Goal: Information Seeking & Learning: Learn about a topic

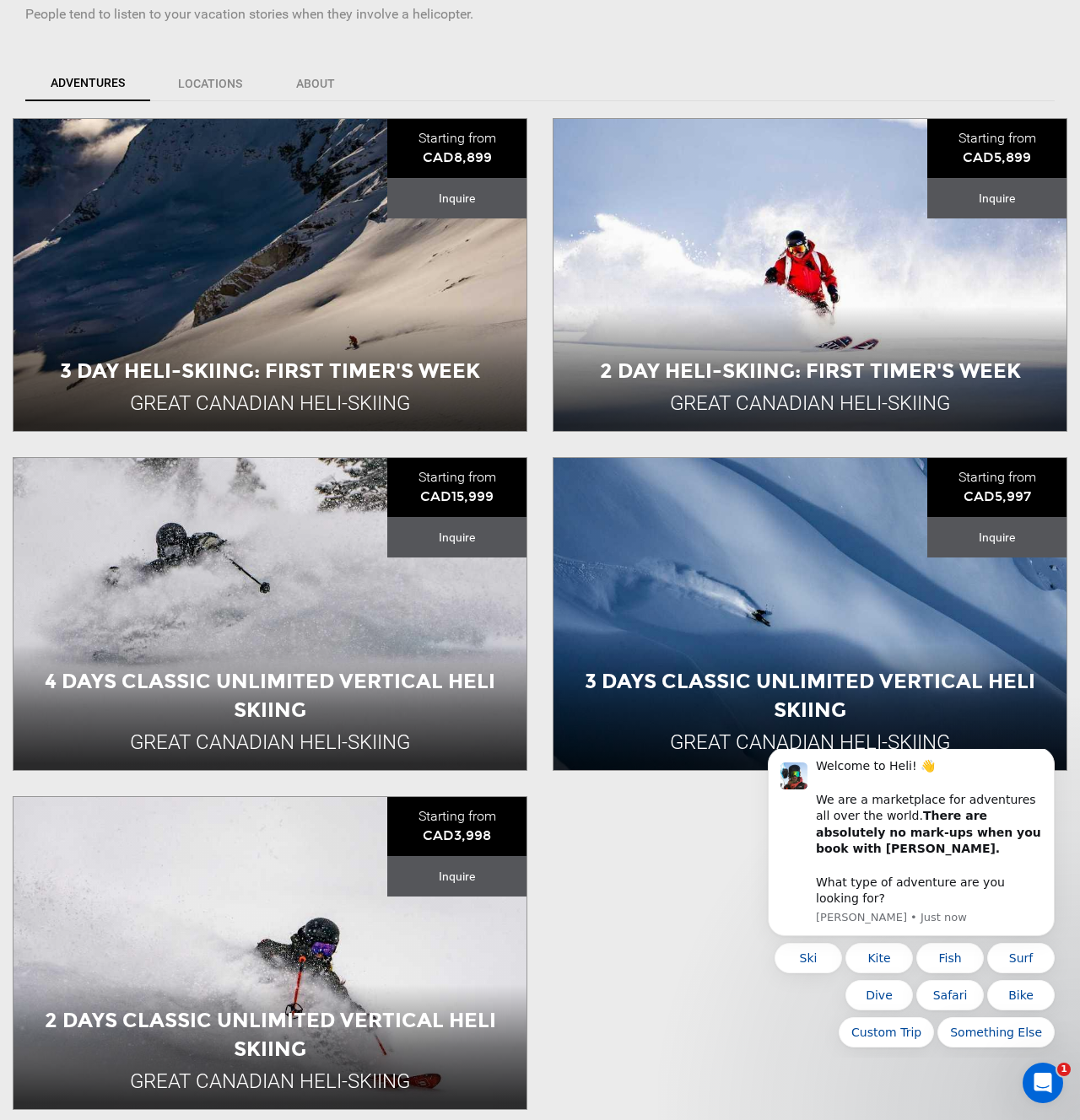
scroll to position [423, 0]
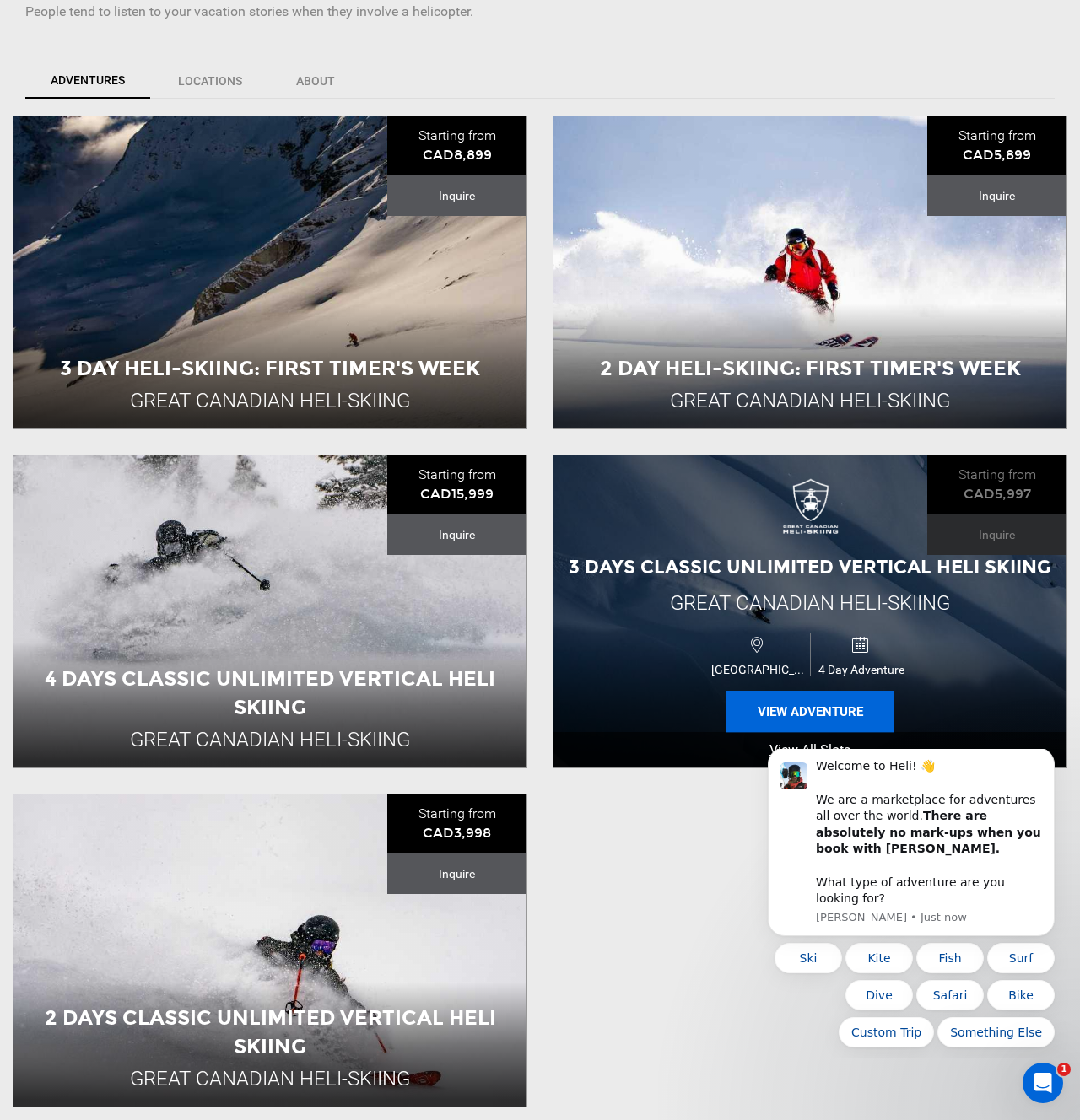
click at [809, 721] on button "View Adventure" at bounding box center [809, 711] width 168 height 42
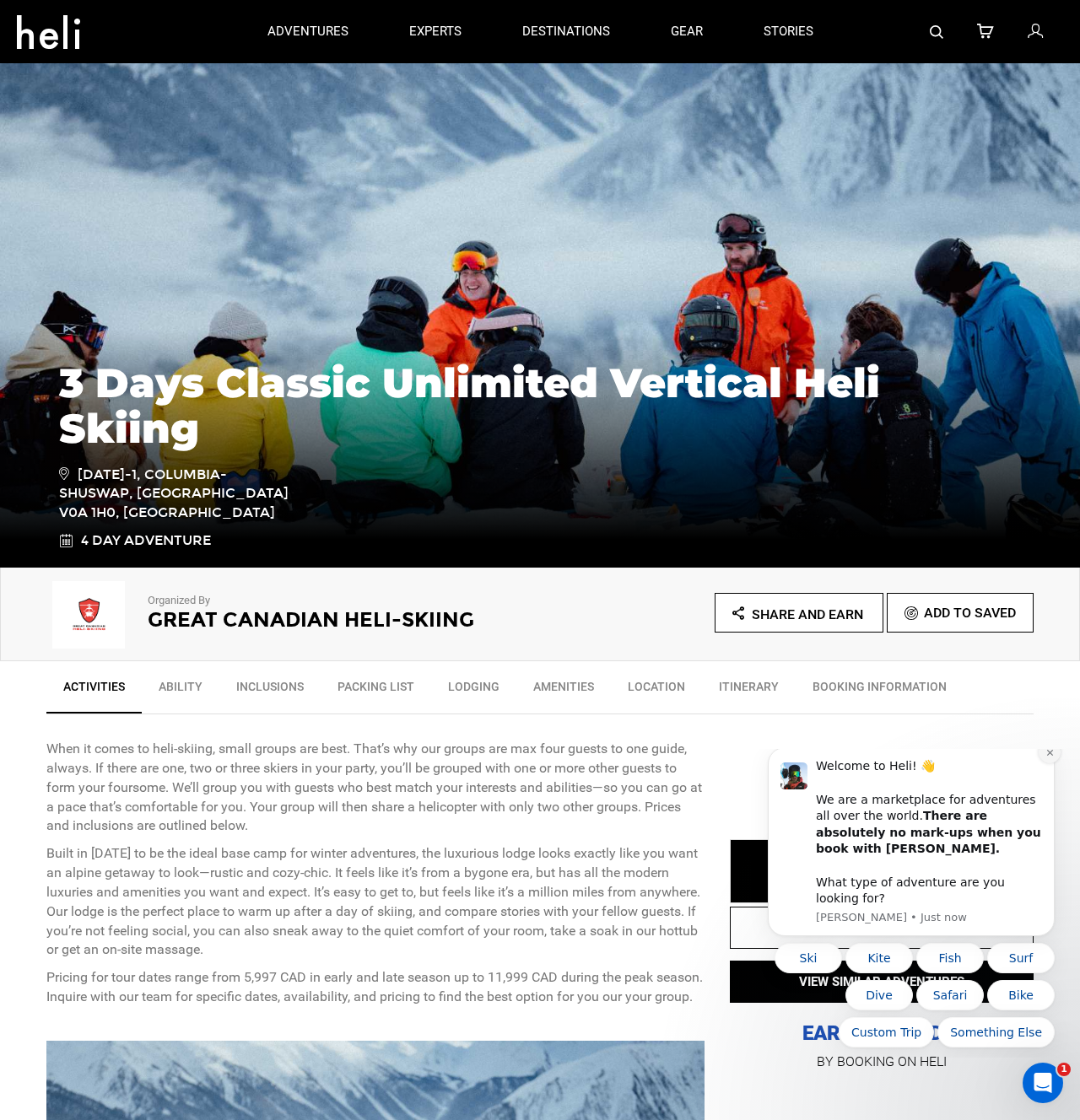
click at [1048, 756] on icon "Dismiss notification" at bounding box center [1049, 752] width 6 height 6
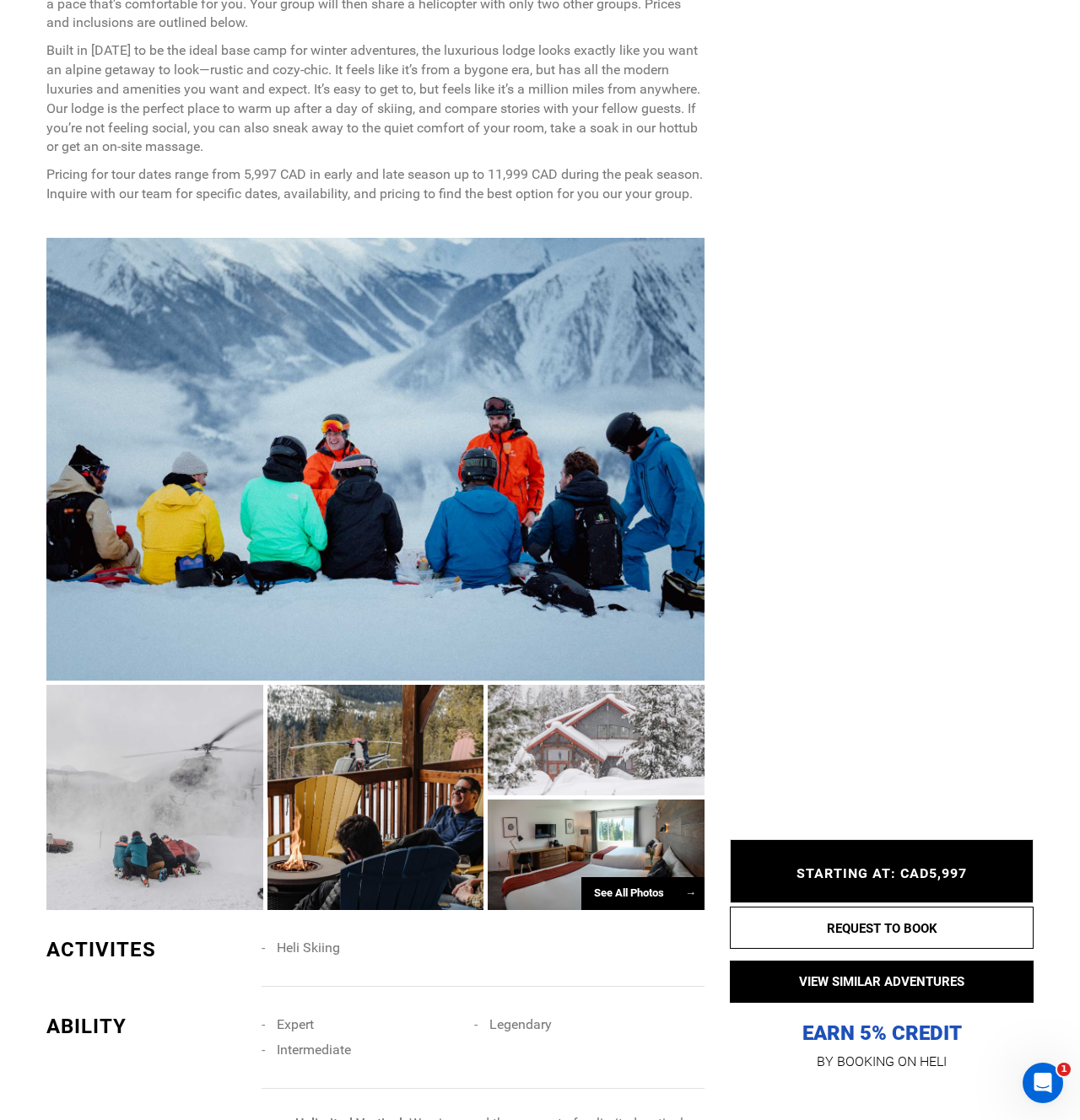
scroll to position [1112, 0]
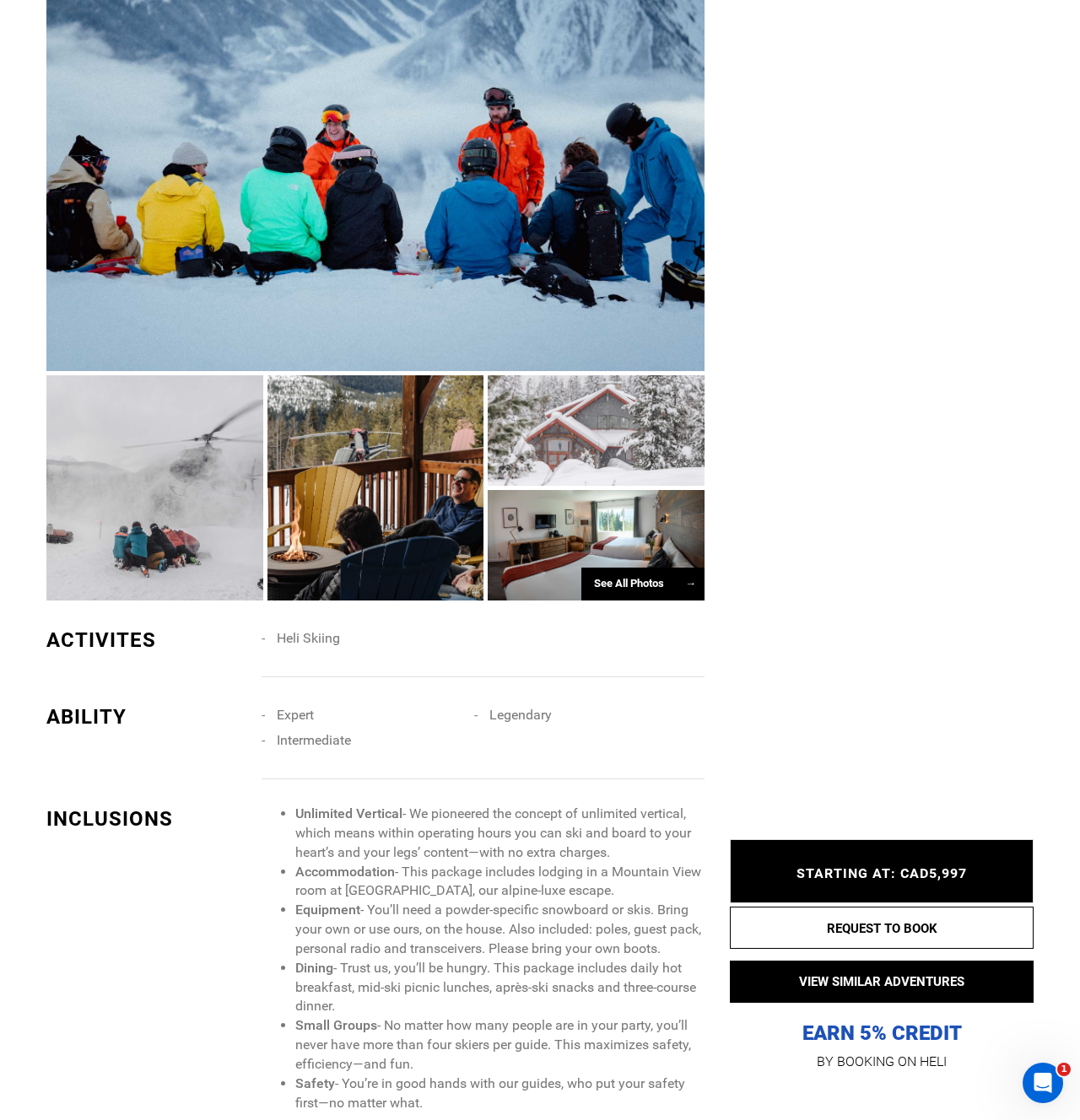
click at [645, 587] on div "See All Photos →" at bounding box center [643, 584] width 123 height 33
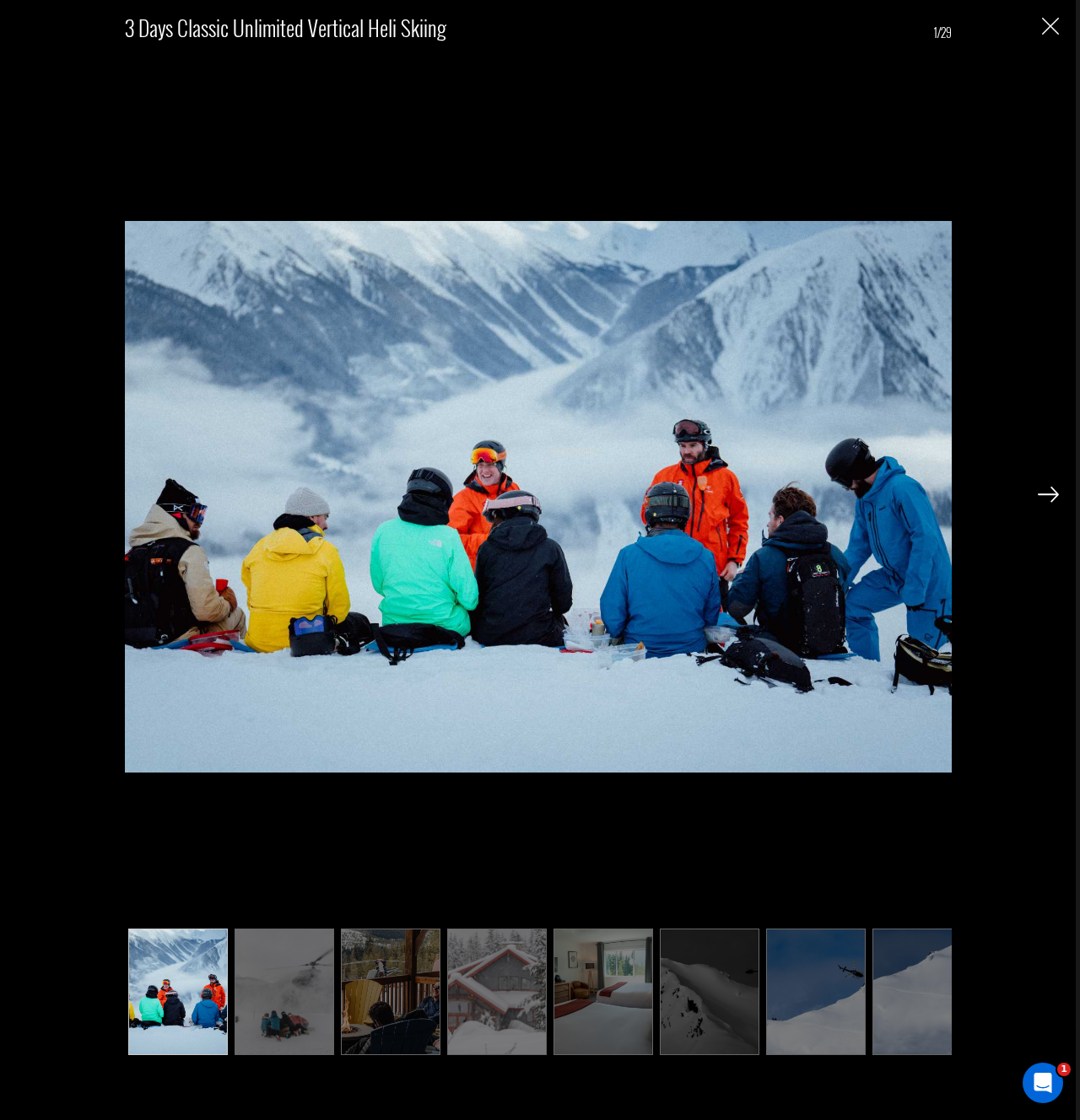
click at [503, 1002] on img at bounding box center [497, 991] width 100 height 126
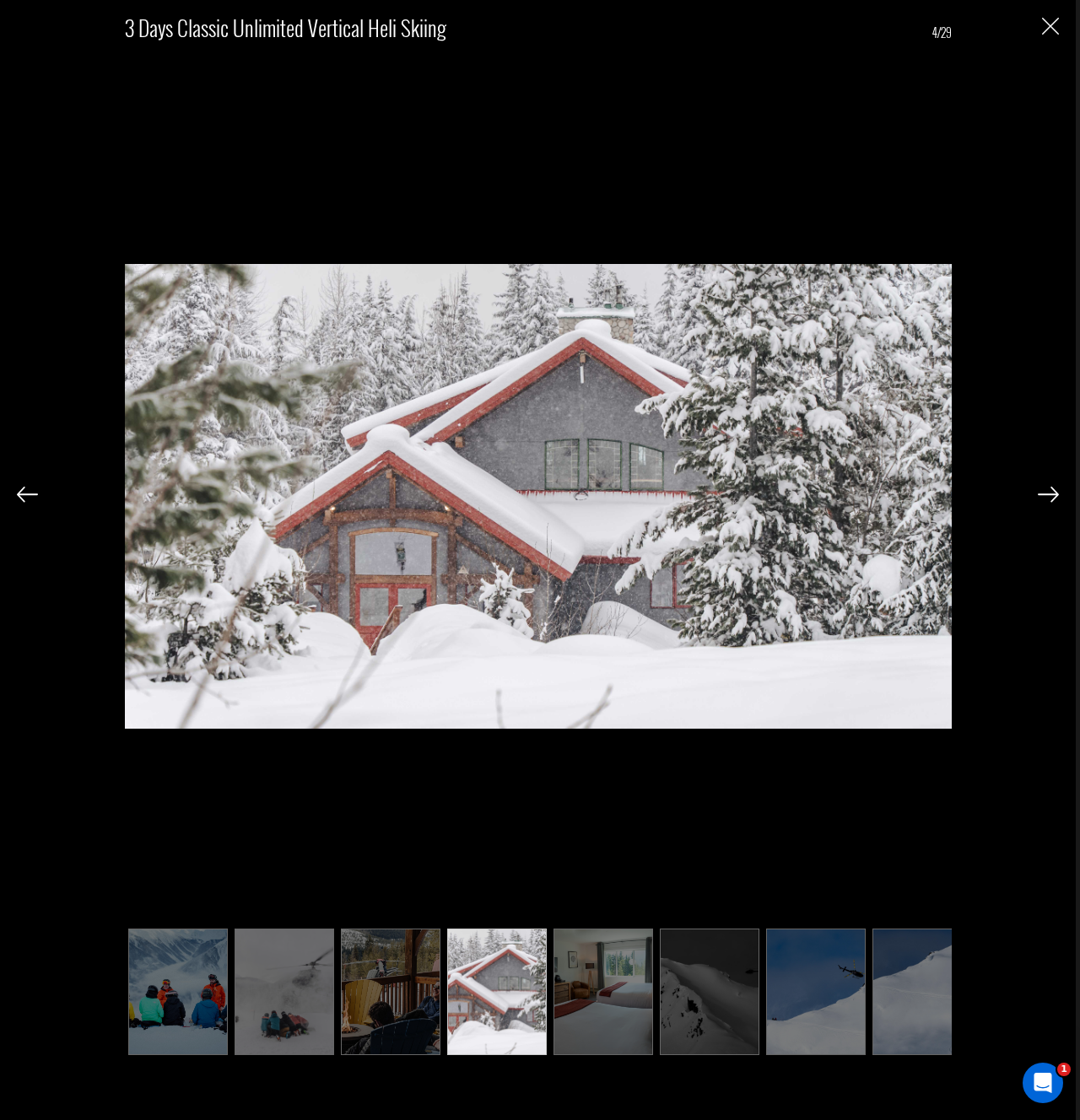
click at [1053, 502] on img at bounding box center [1048, 495] width 21 height 15
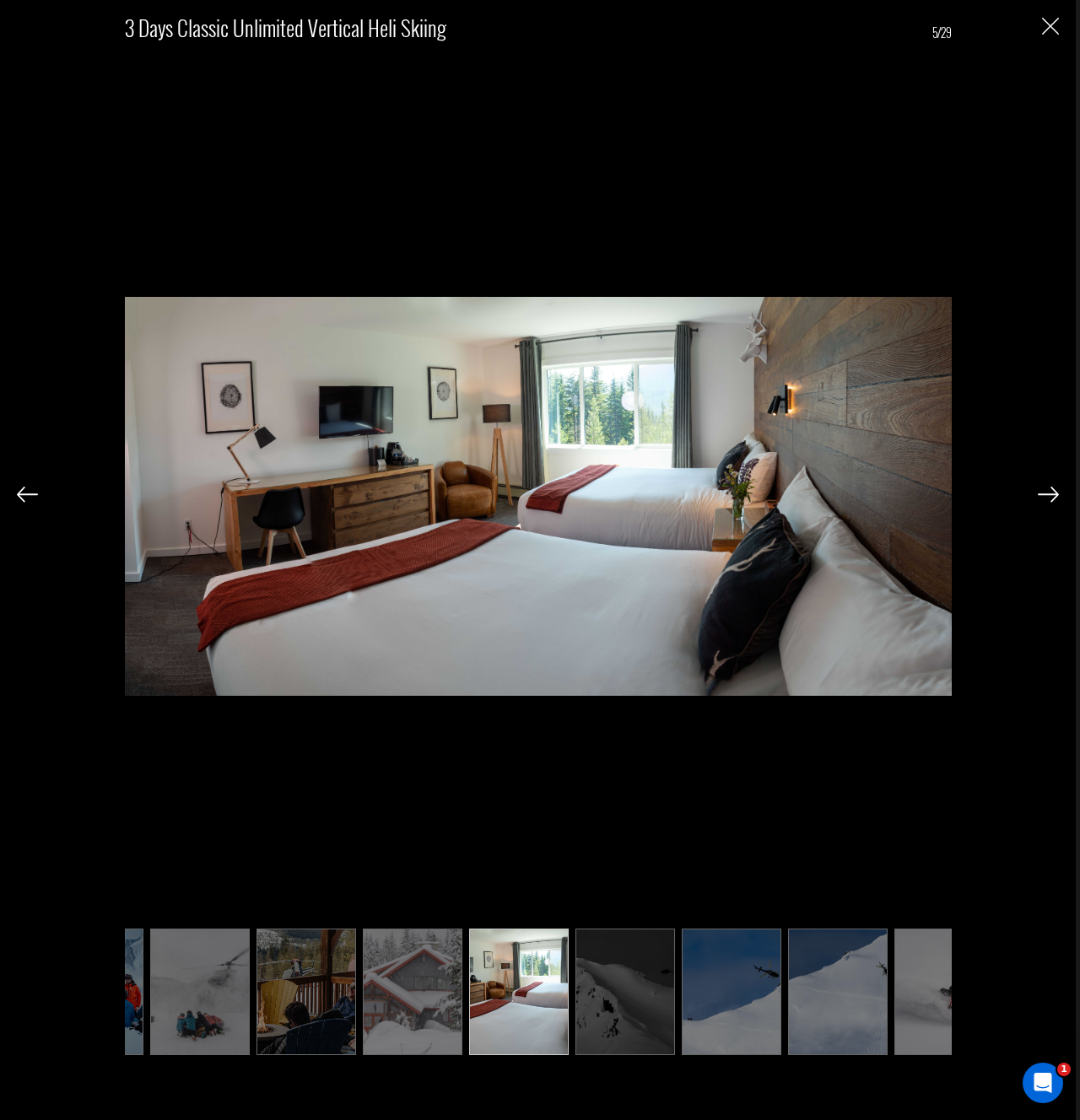
click at [1052, 501] on img at bounding box center [1048, 495] width 21 height 15
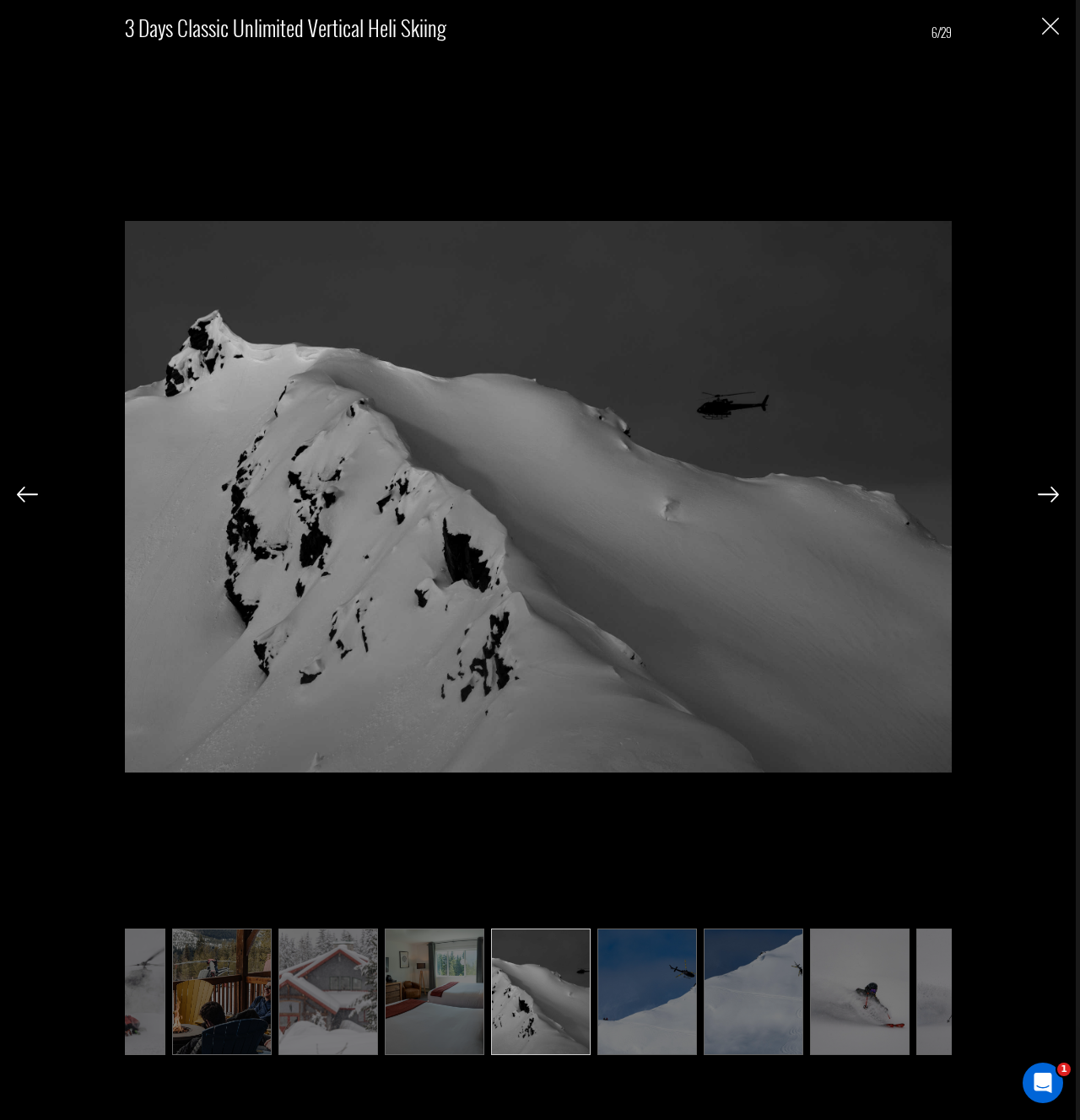
click at [1052, 501] on img at bounding box center [1048, 495] width 21 height 15
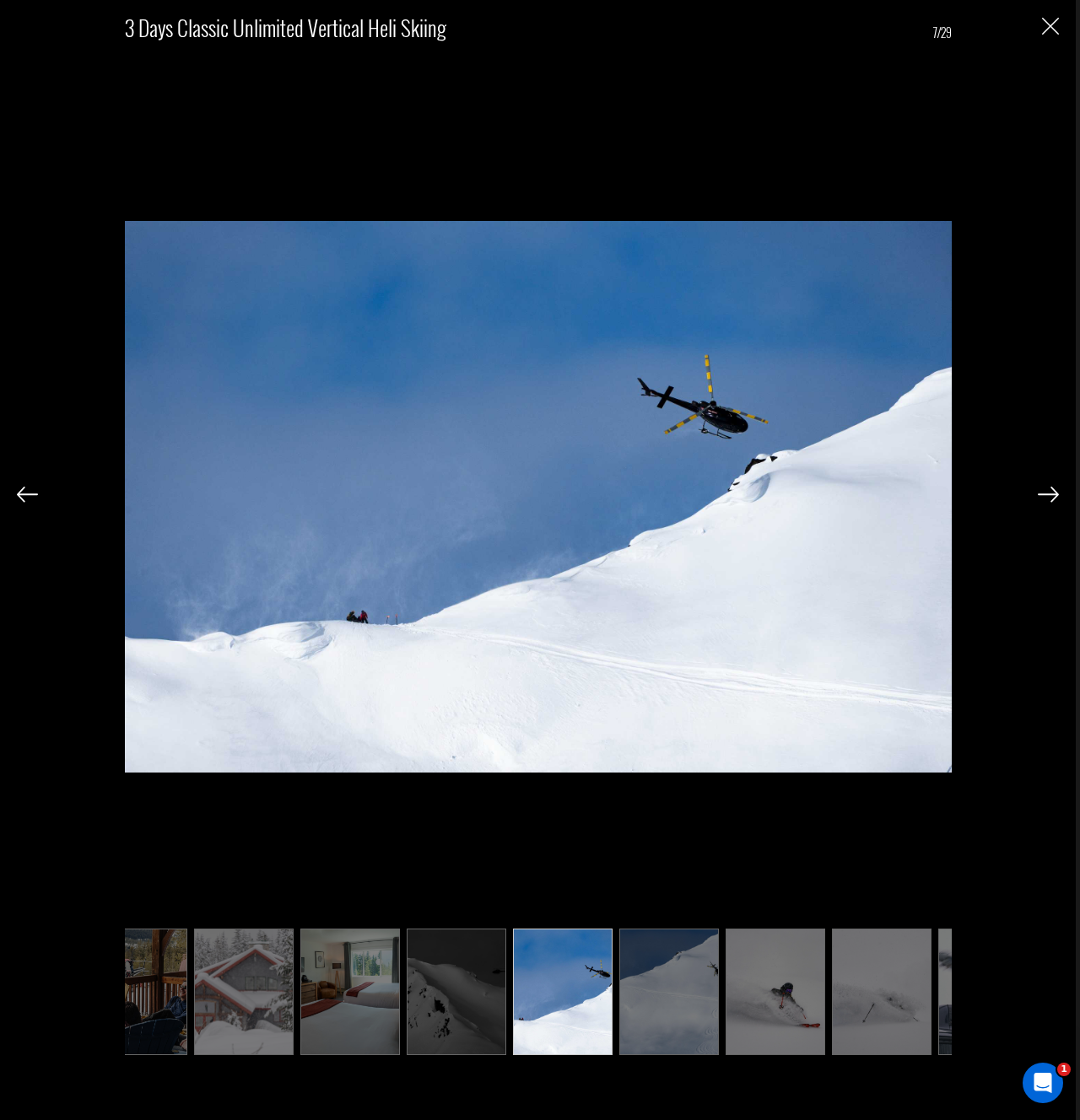
click at [1052, 501] on img at bounding box center [1048, 495] width 21 height 15
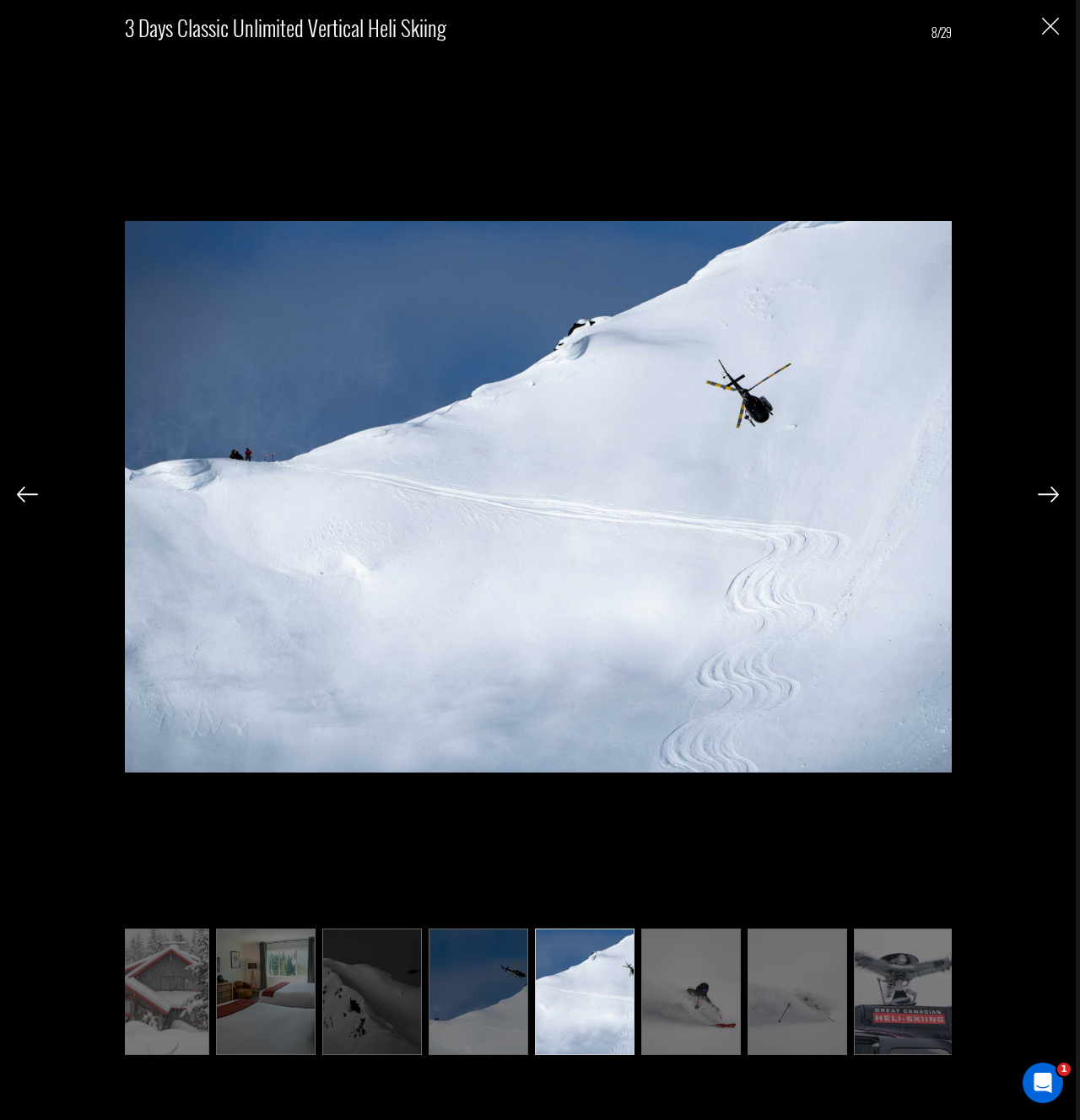
click at [1052, 501] on img at bounding box center [1048, 495] width 21 height 15
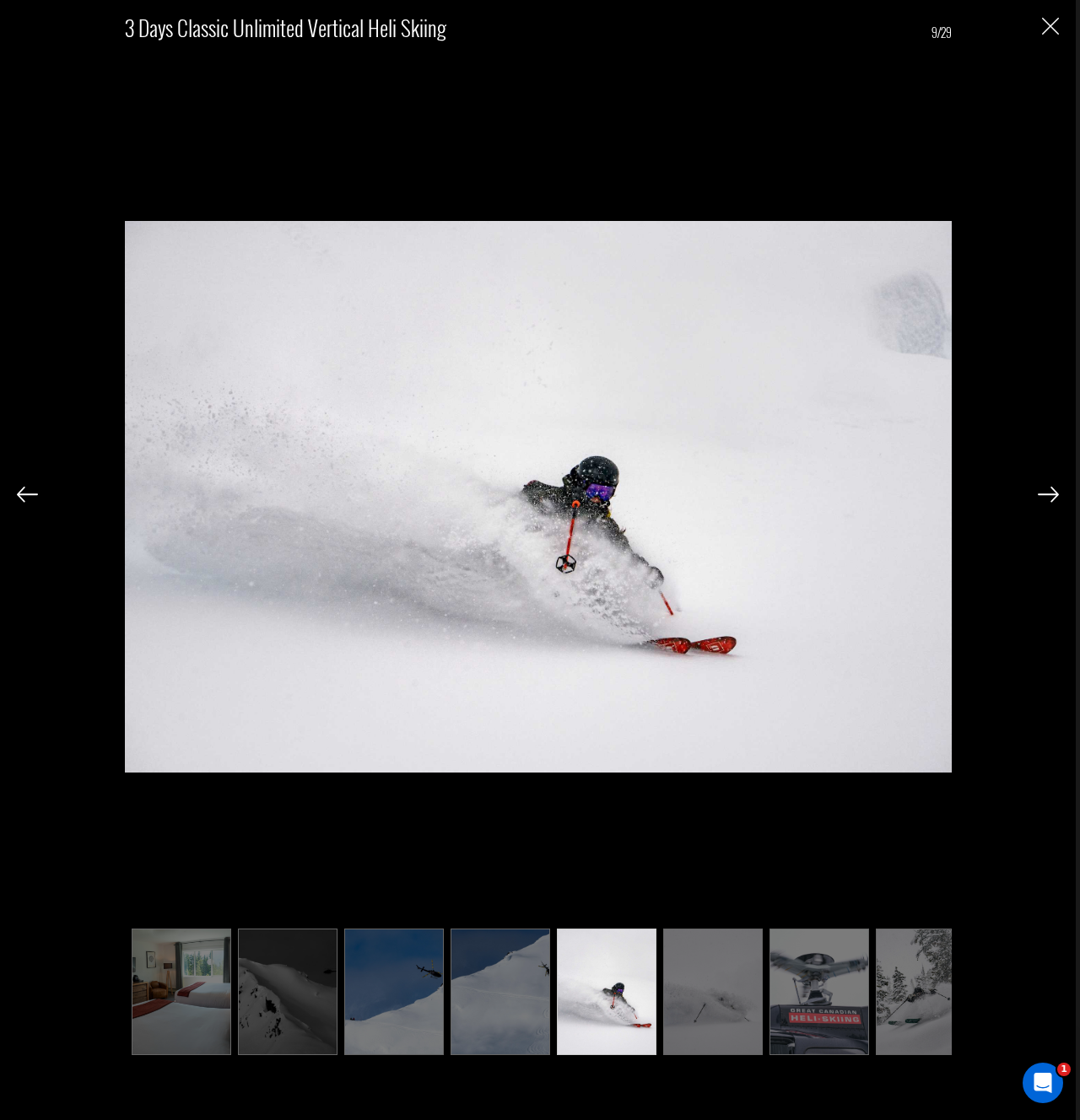
click at [1052, 501] on img at bounding box center [1048, 495] width 21 height 15
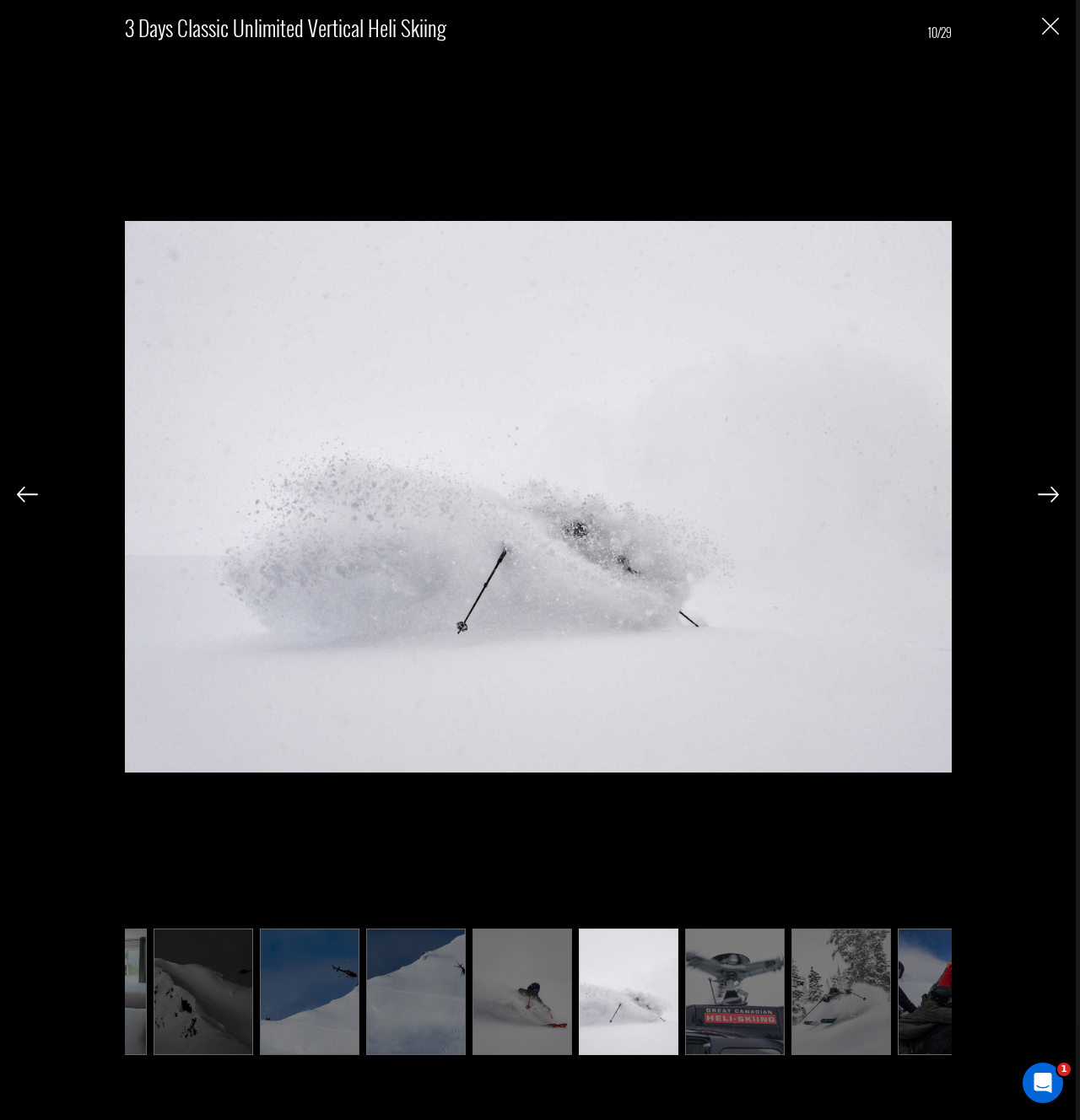
click at [1052, 501] on img at bounding box center [1048, 495] width 21 height 15
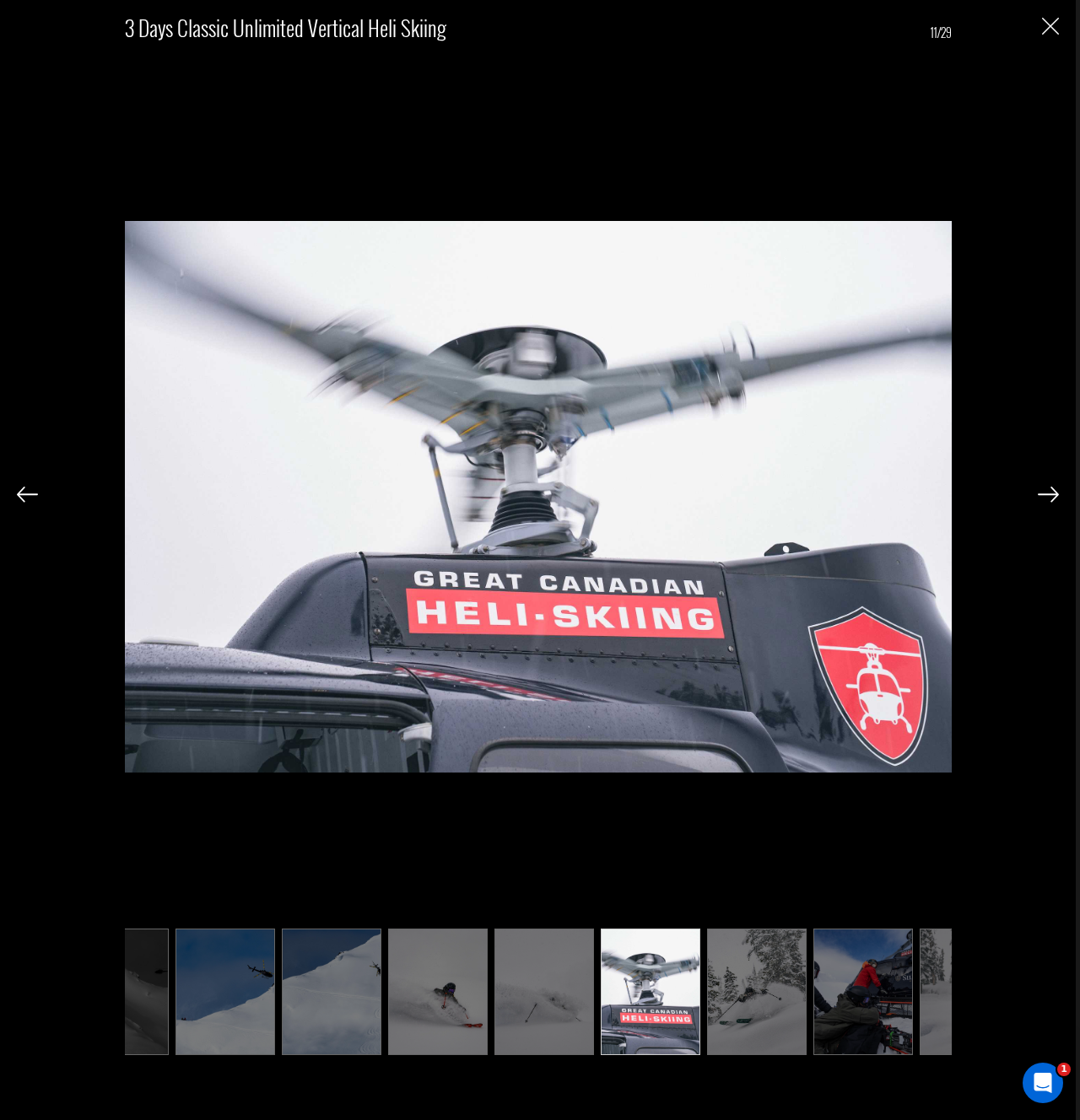
click at [1052, 501] on img at bounding box center [1048, 495] width 21 height 15
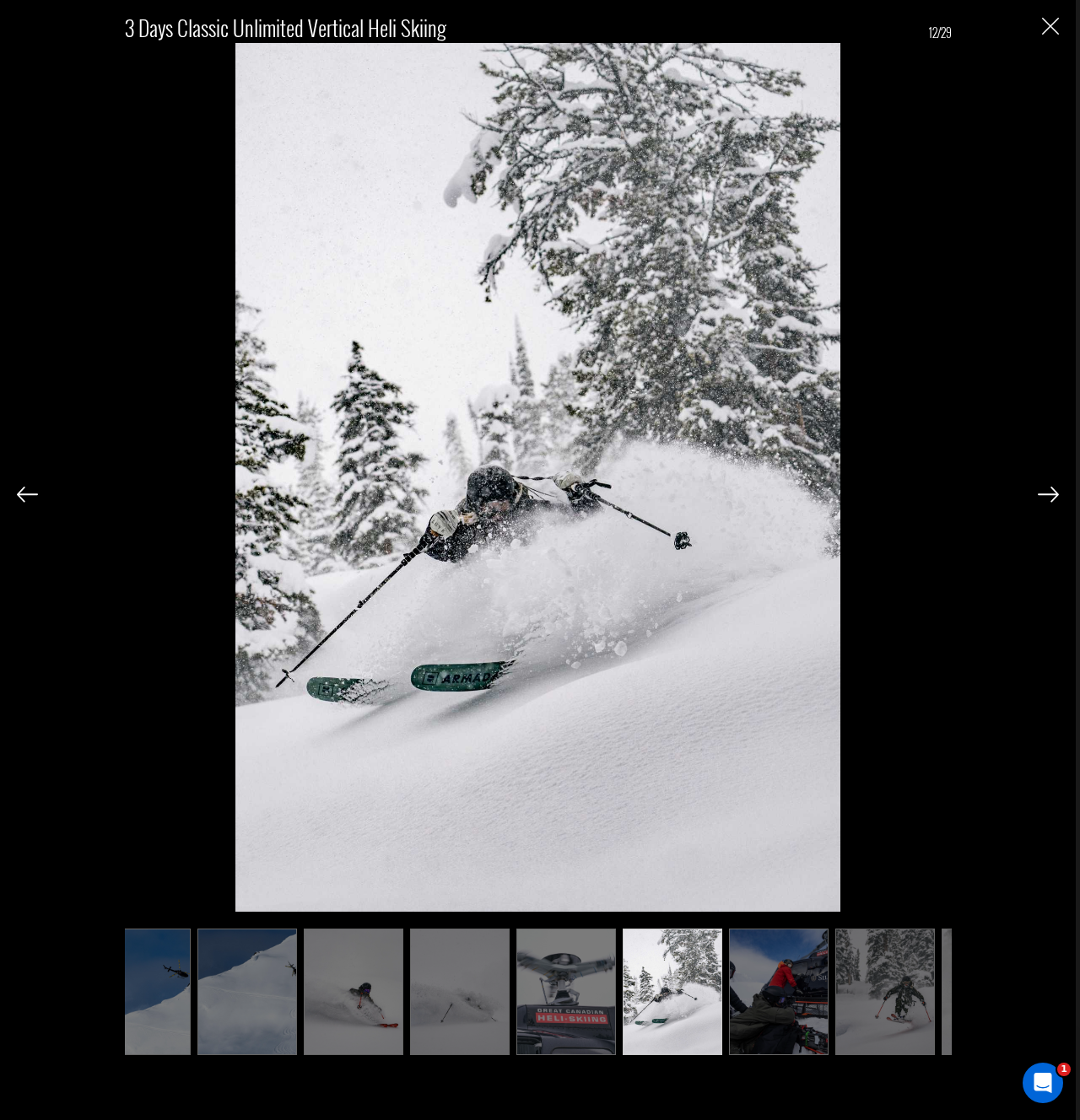
click at [1052, 501] on img at bounding box center [1048, 495] width 21 height 15
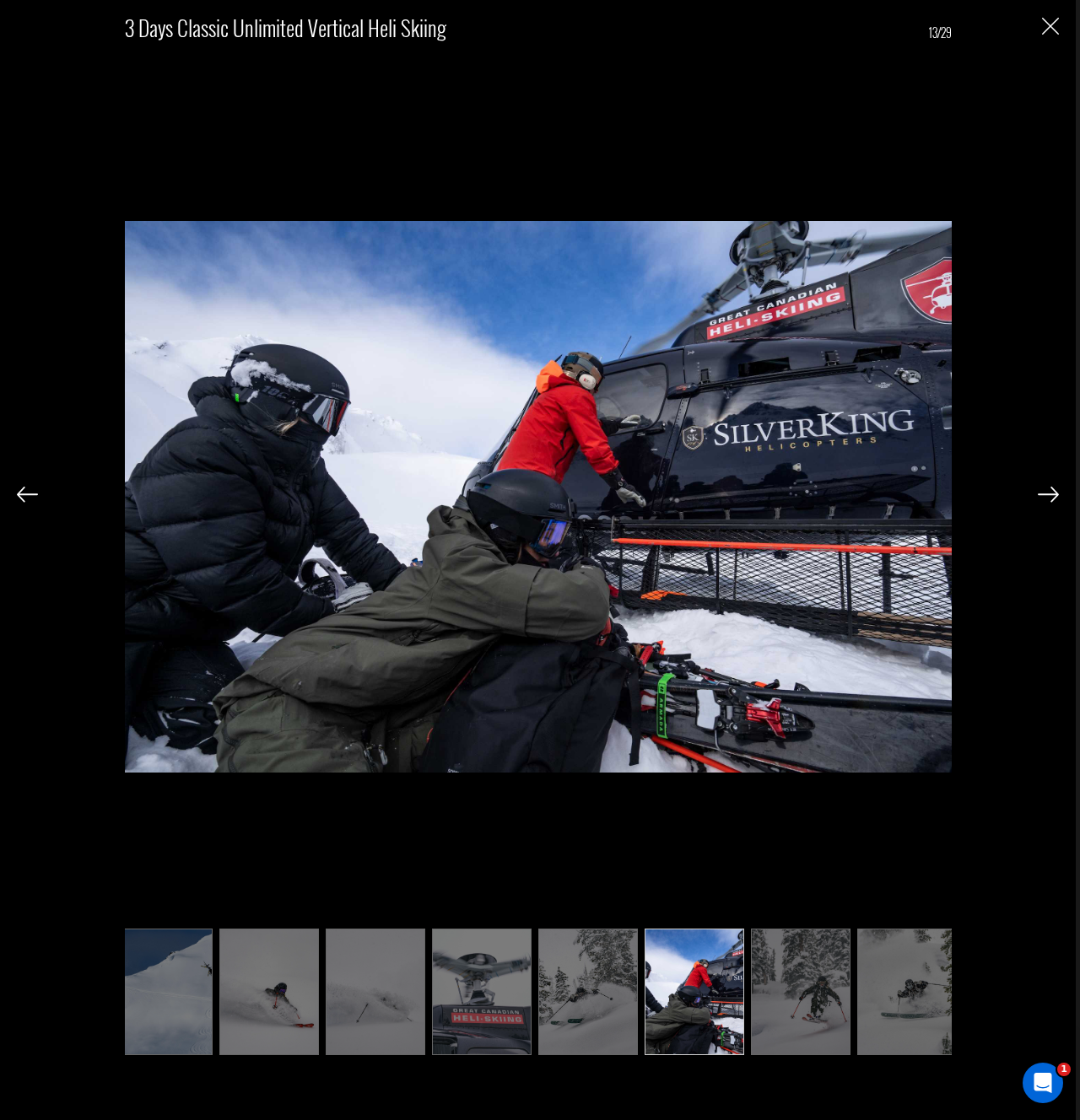
click at [1052, 501] on img at bounding box center [1048, 495] width 21 height 15
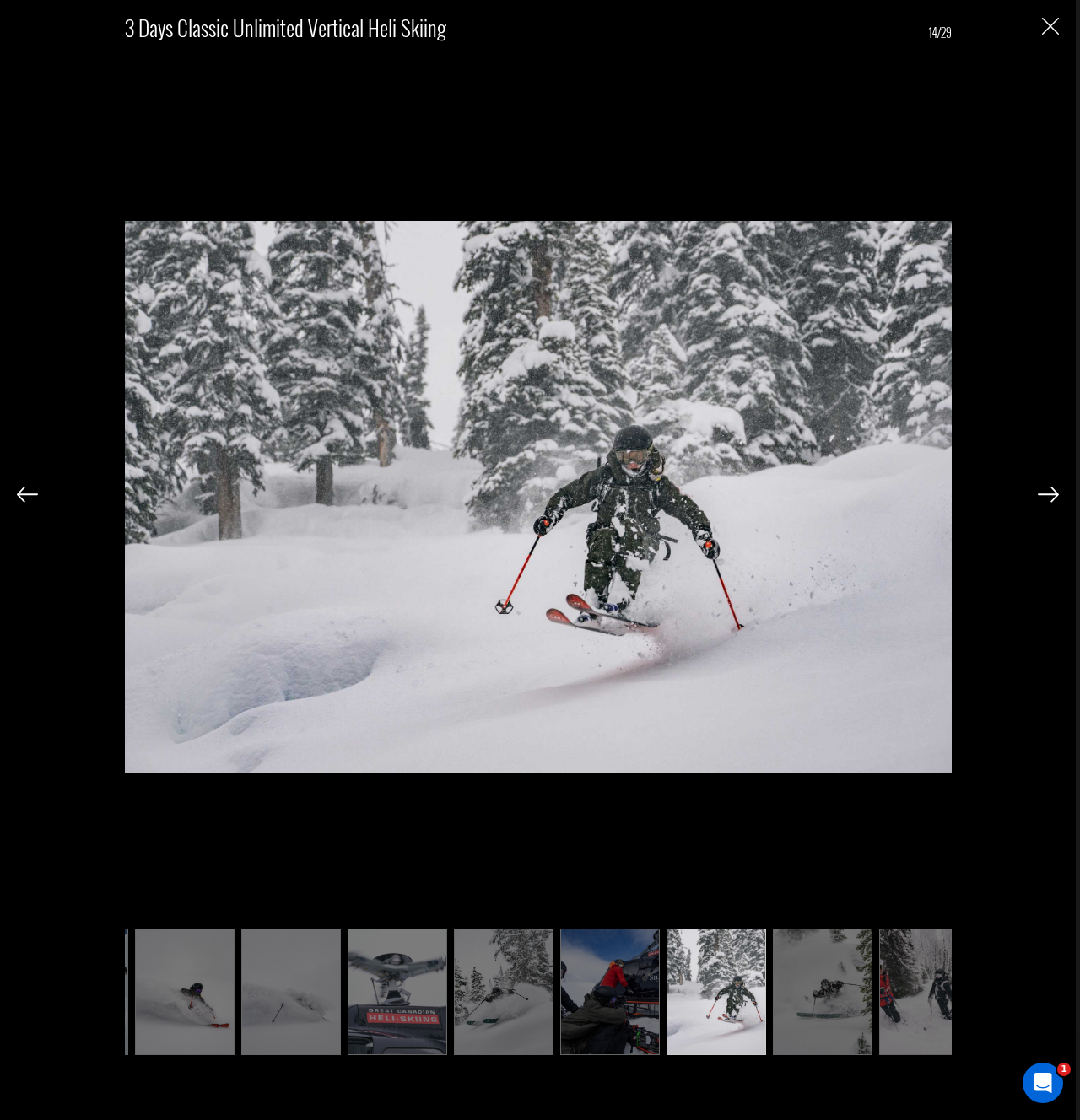
click at [1052, 501] on img at bounding box center [1048, 495] width 21 height 15
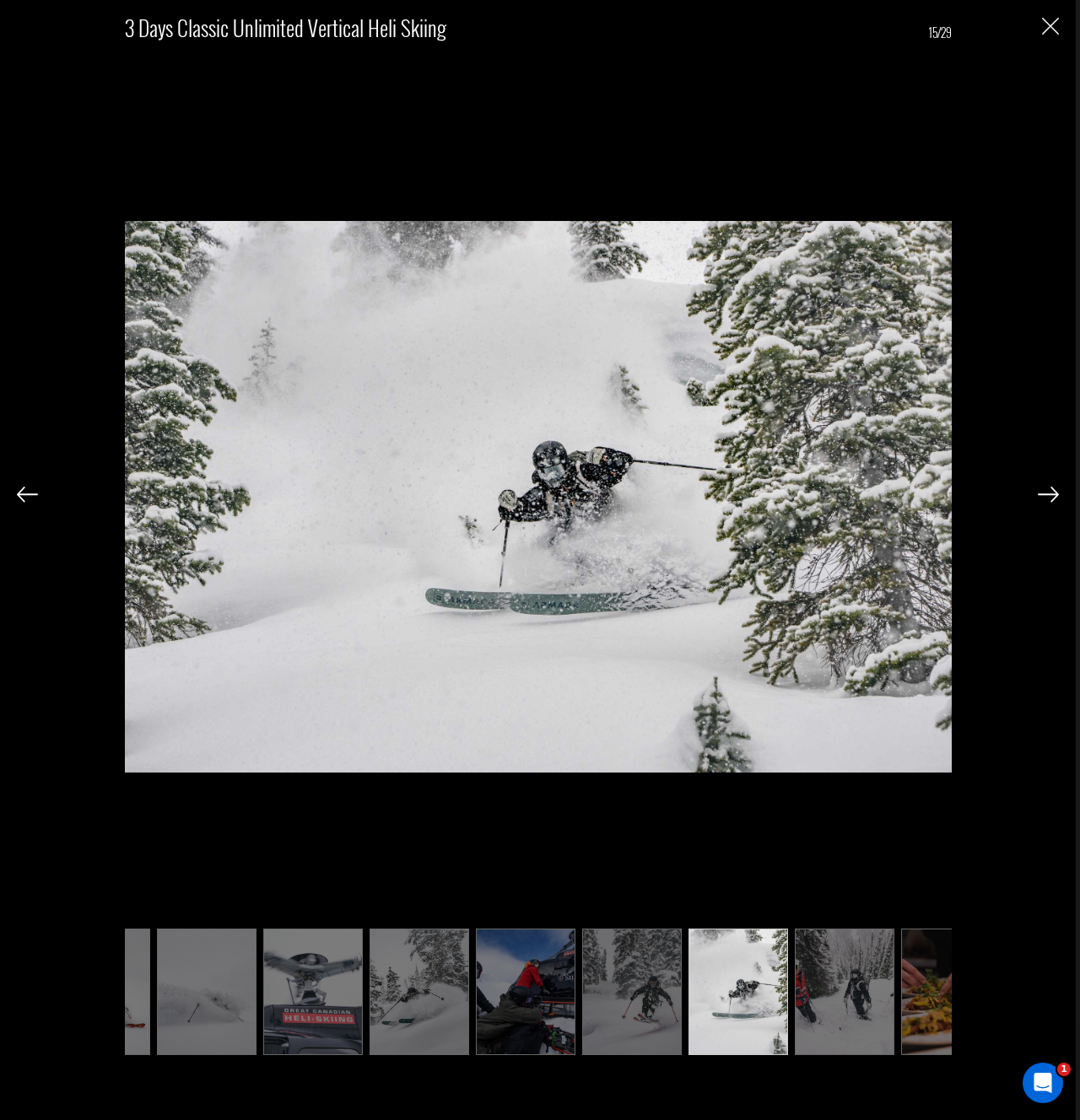
click at [1052, 501] on img at bounding box center [1048, 495] width 21 height 15
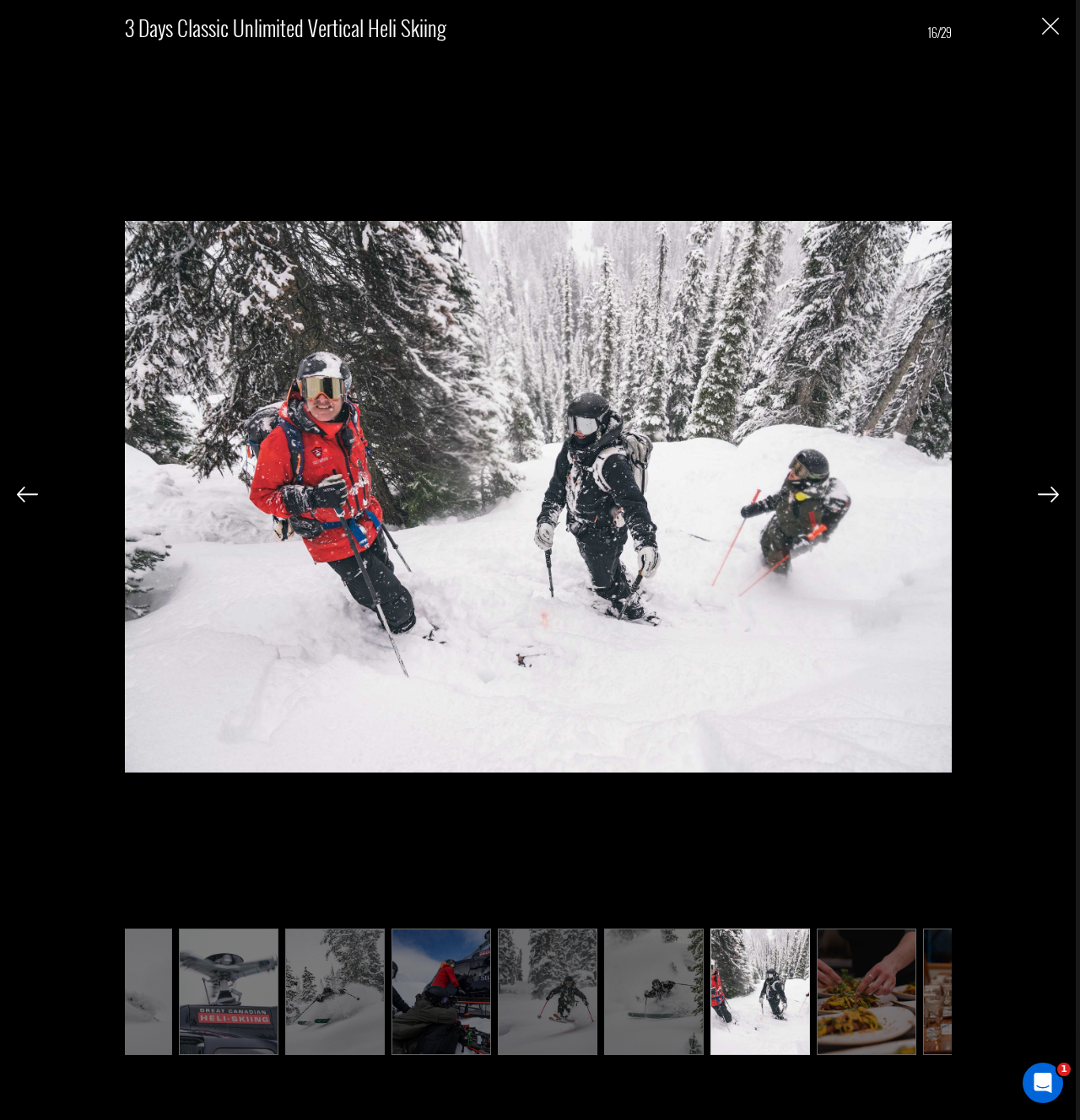
click at [1052, 501] on img at bounding box center [1048, 495] width 21 height 15
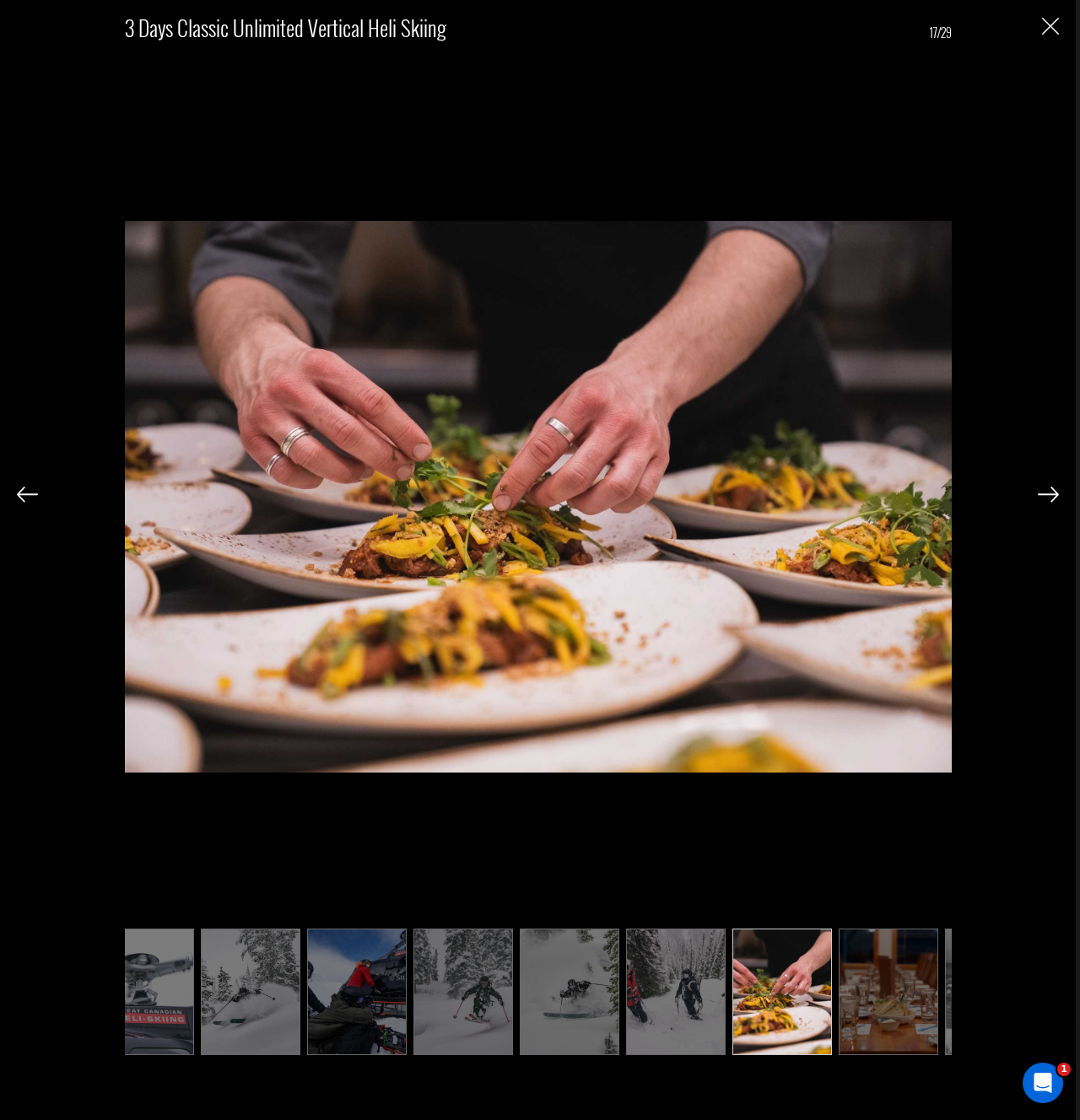
click at [1052, 501] on img at bounding box center [1048, 495] width 21 height 15
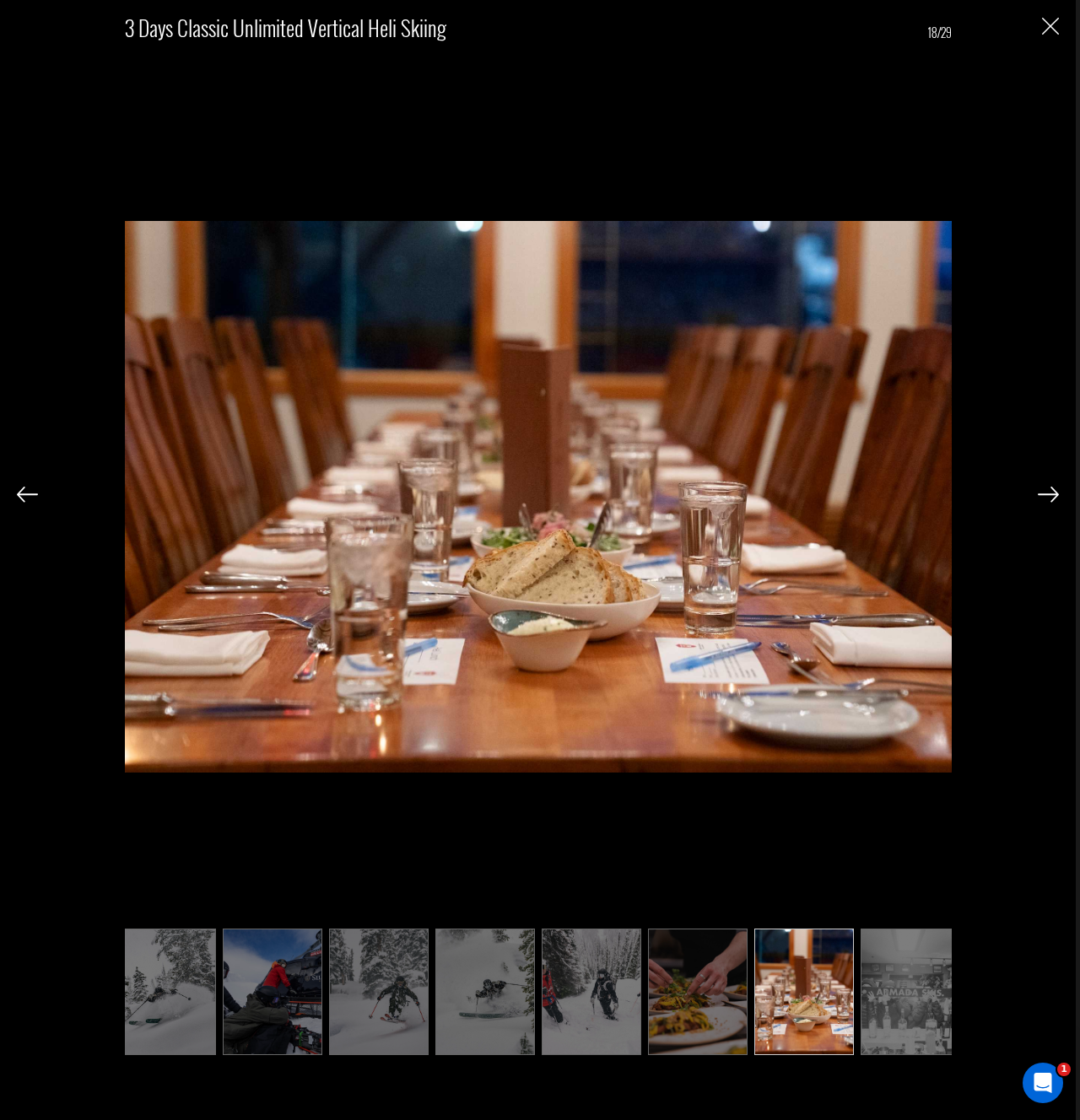
click at [1052, 501] on img at bounding box center [1048, 495] width 21 height 15
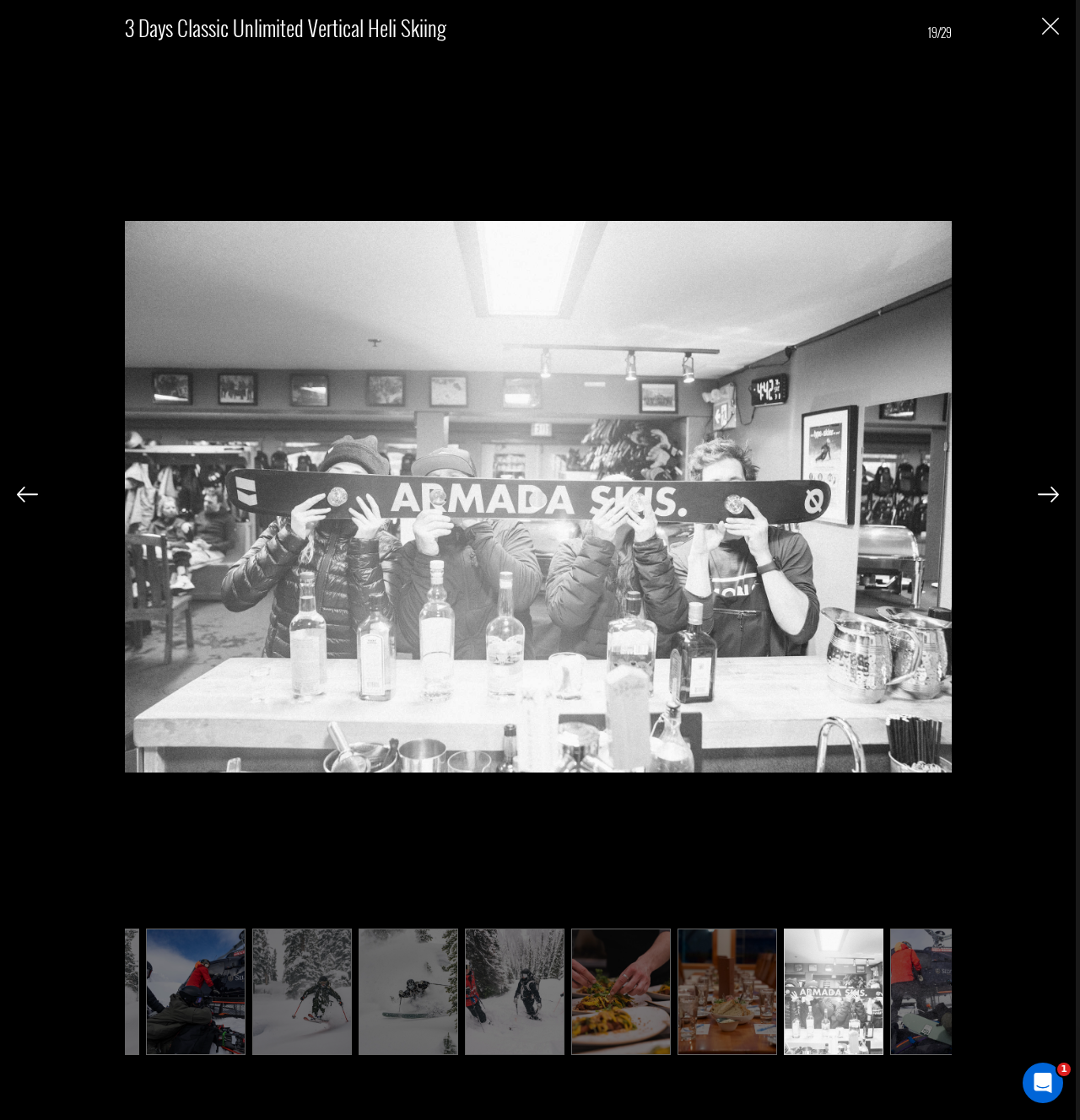
scroll to position [0, 1266]
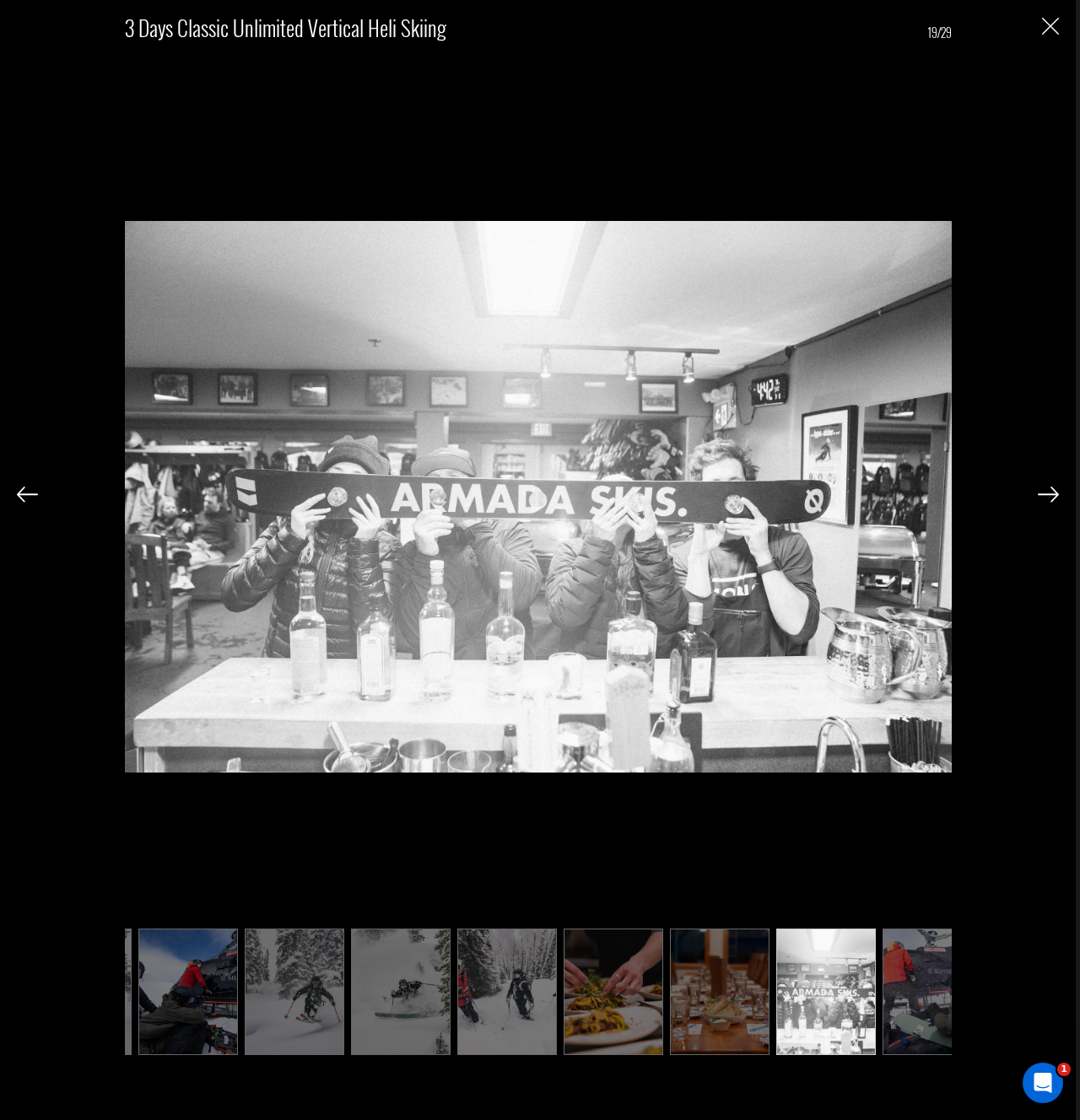
click at [1053, 501] on img at bounding box center [1048, 495] width 21 height 15
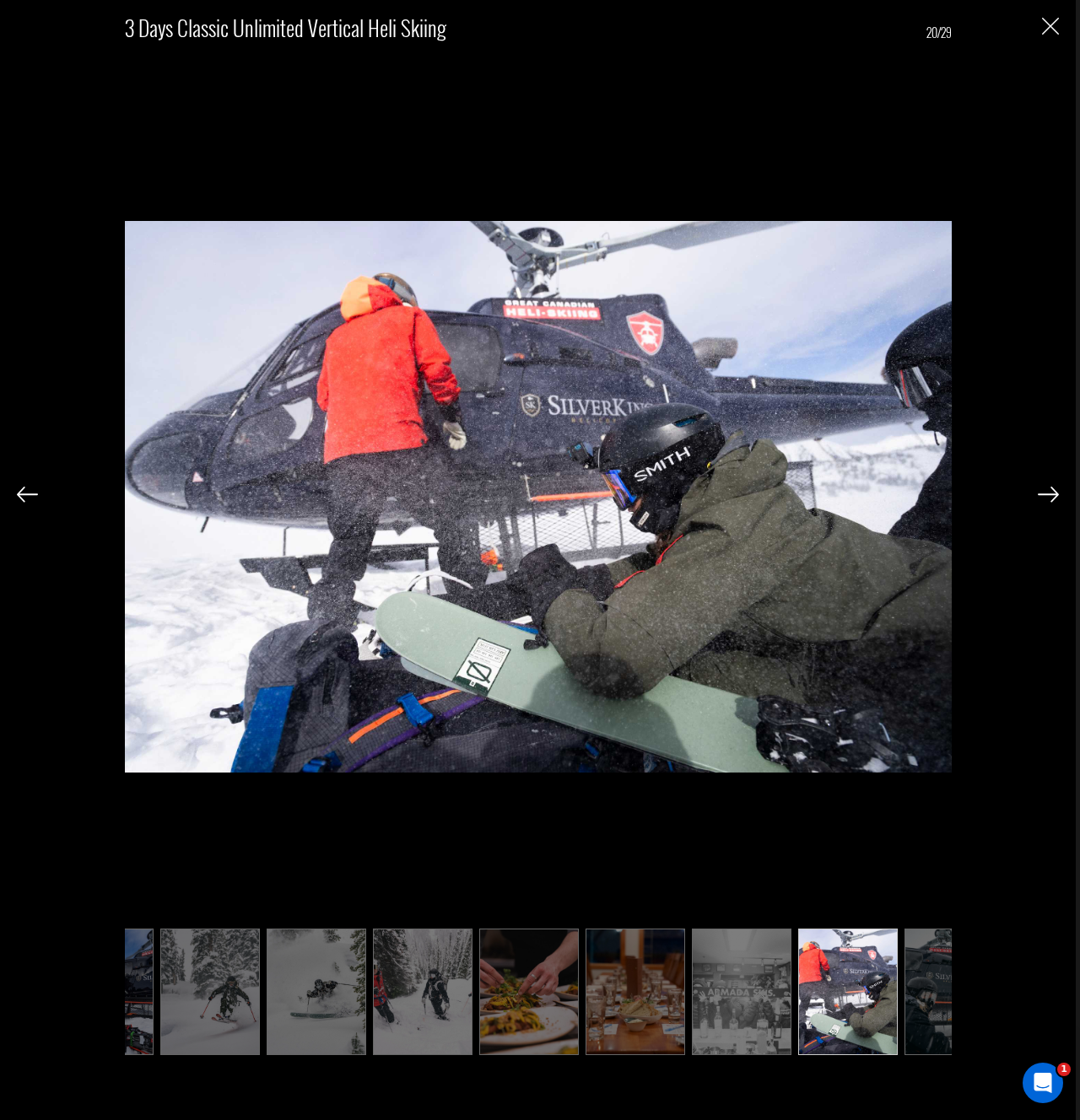
click at [1053, 501] on img at bounding box center [1048, 495] width 21 height 15
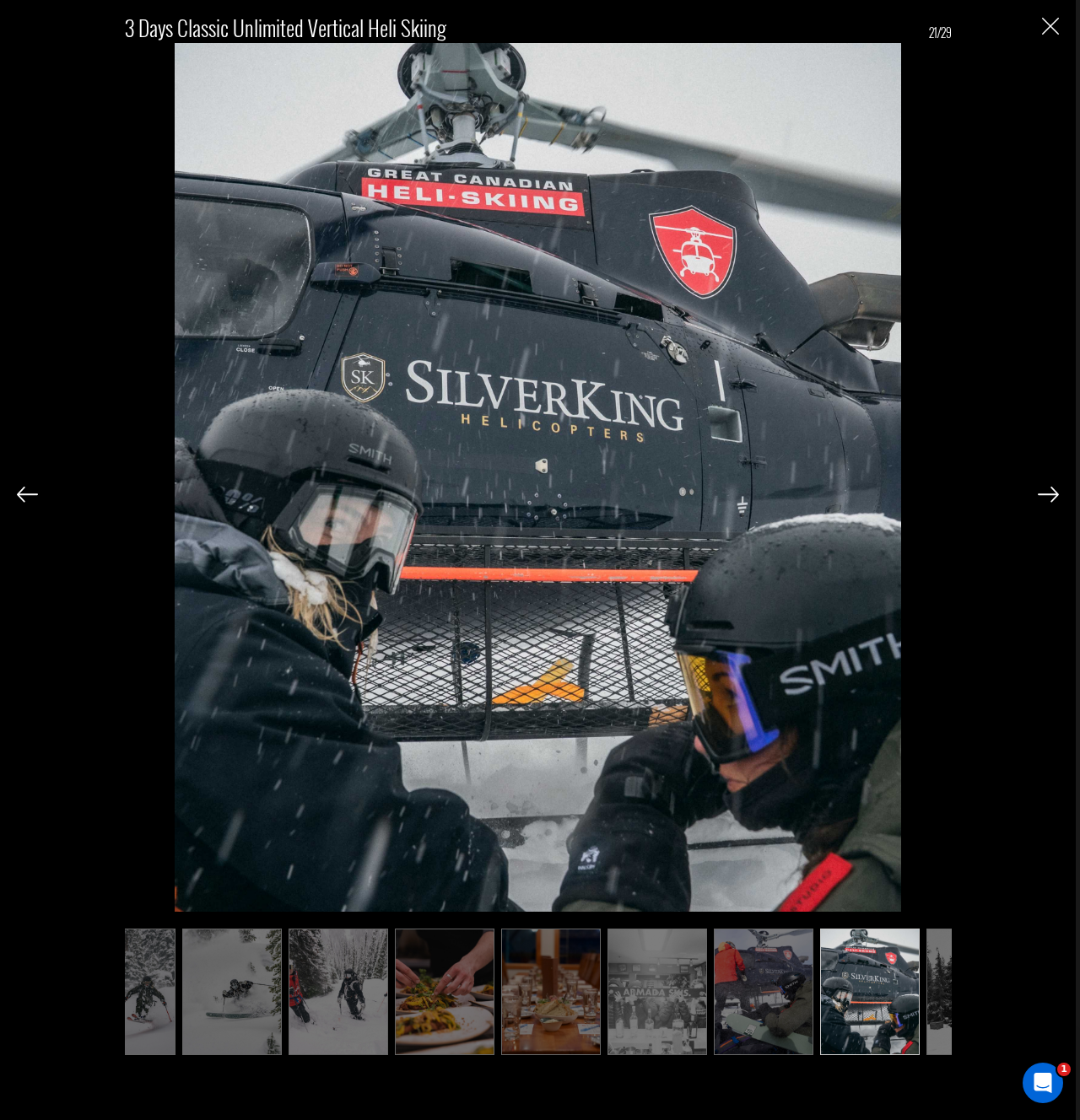
click at [1053, 501] on img at bounding box center [1048, 495] width 21 height 15
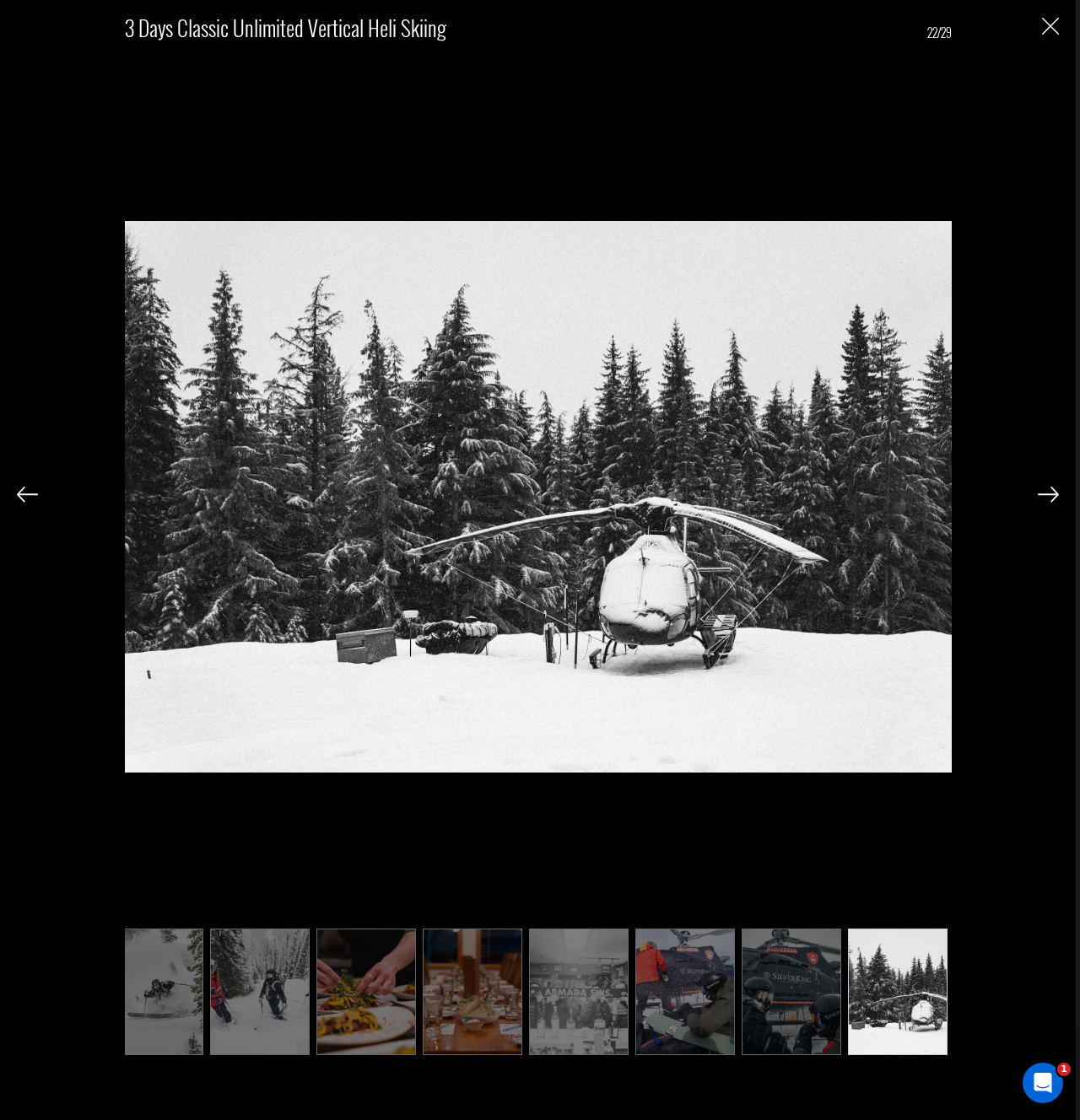
scroll to position [0, 1518]
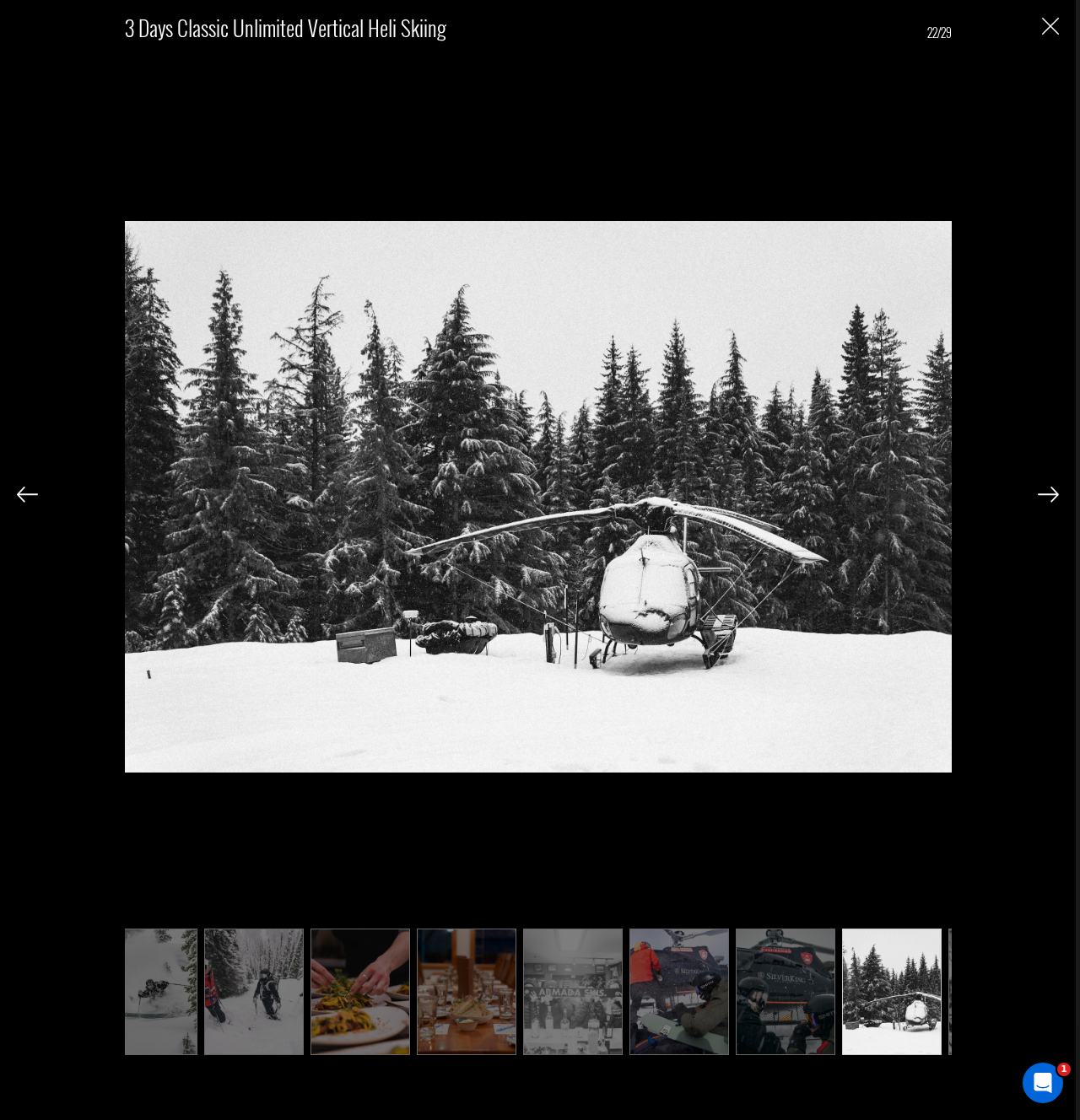
click at [1053, 501] on img at bounding box center [1048, 495] width 21 height 15
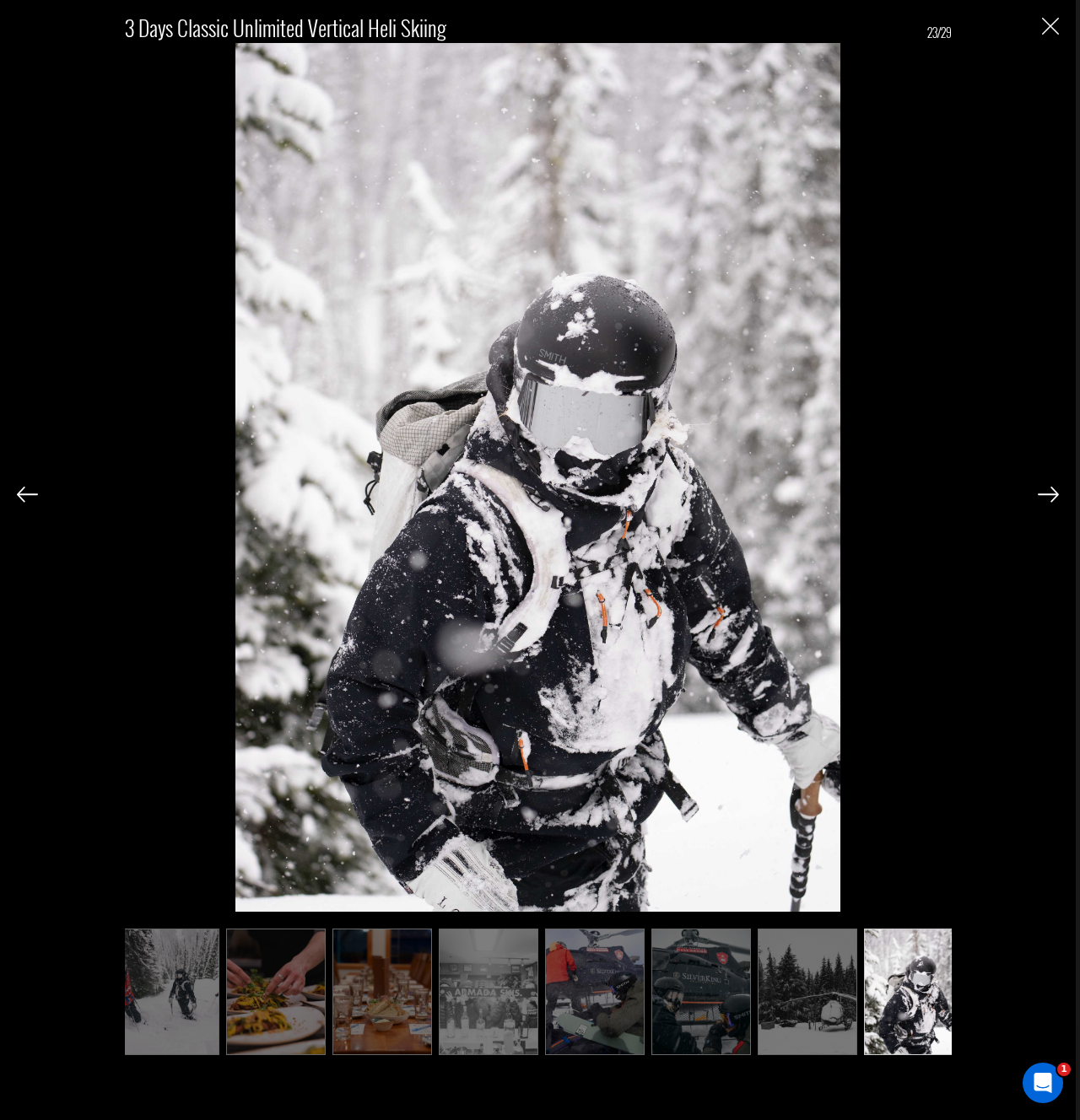
click at [1053, 501] on img at bounding box center [1048, 495] width 21 height 15
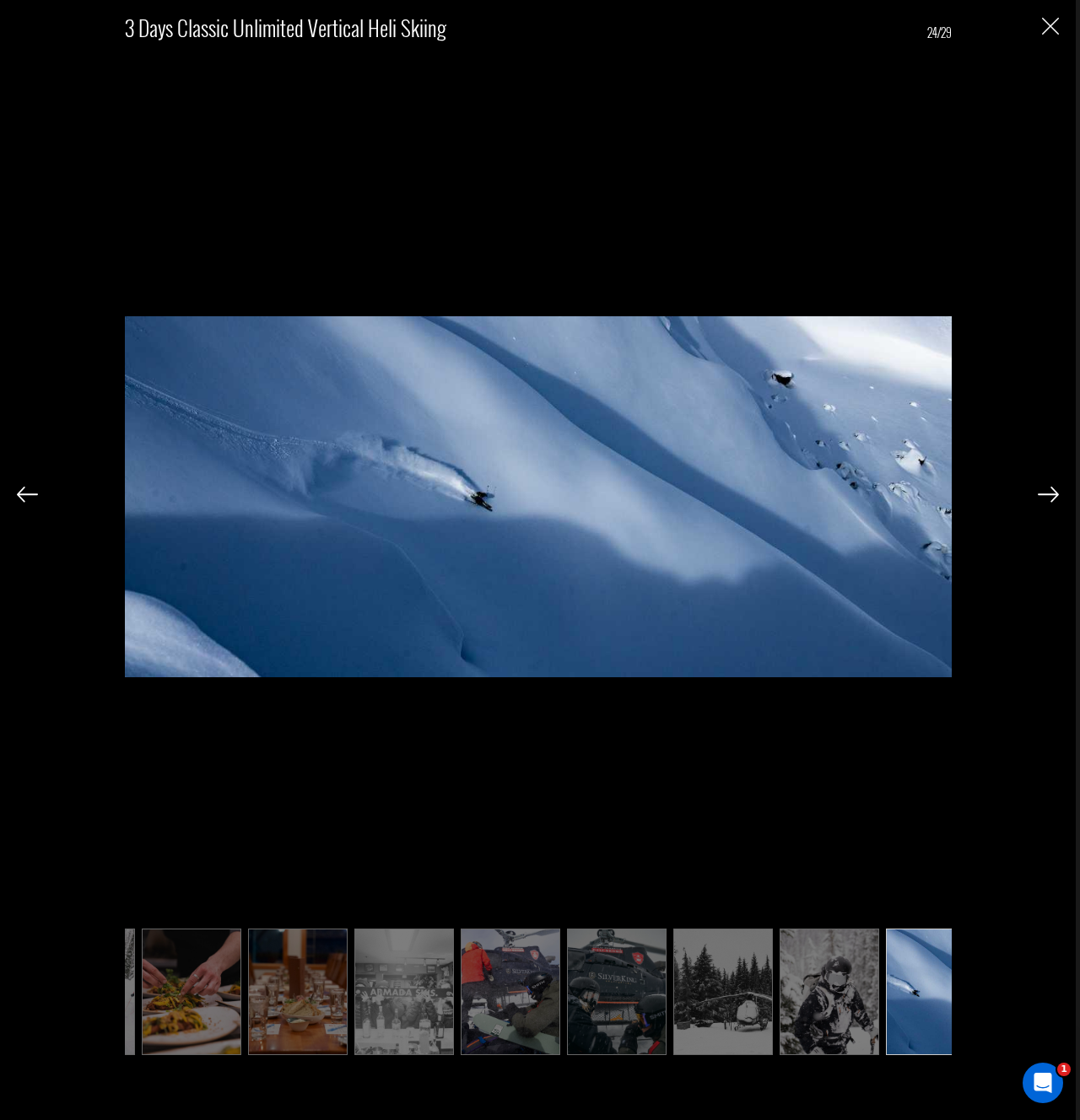
click at [1053, 501] on img at bounding box center [1048, 495] width 21 height 15
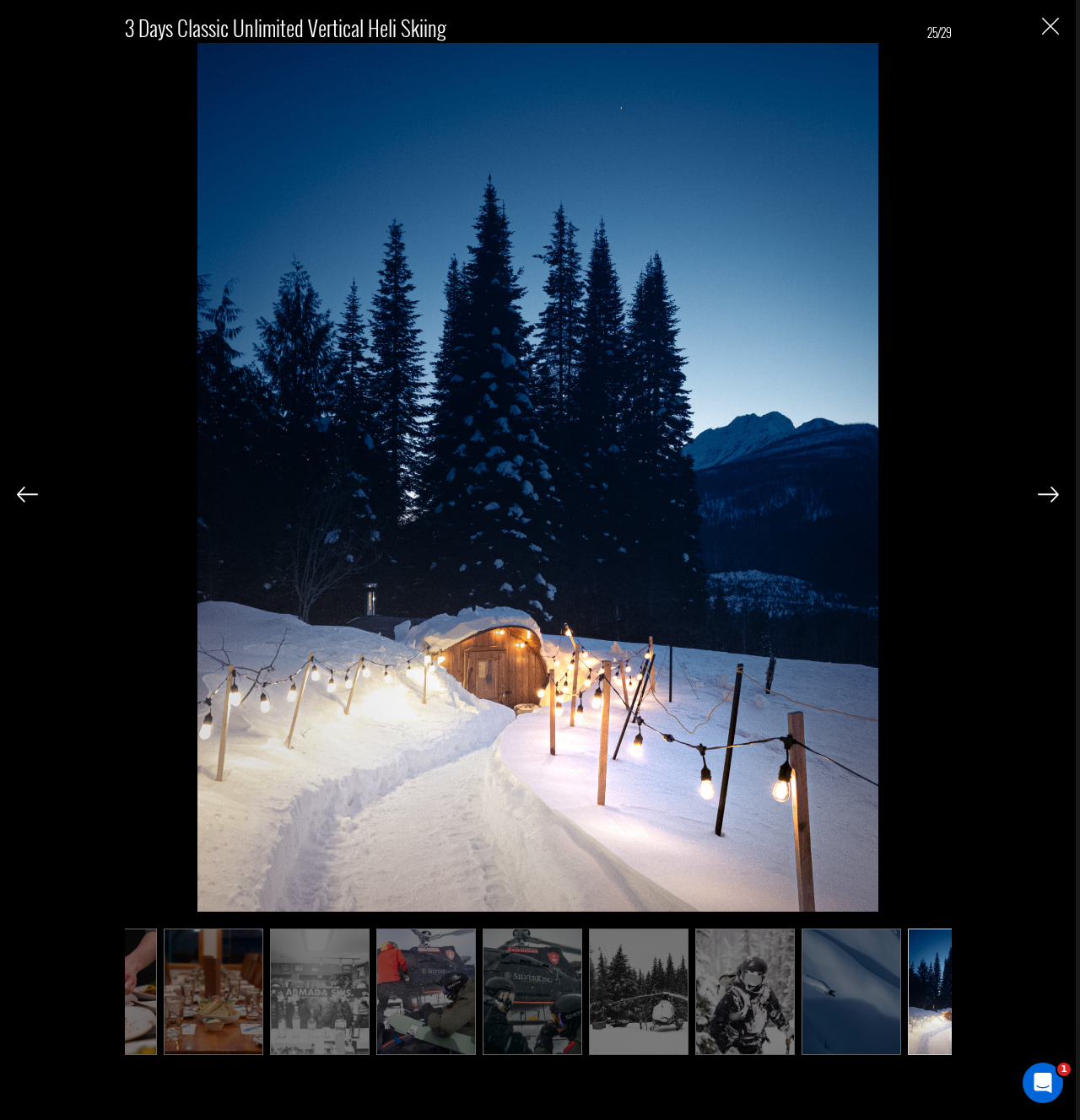
click at [1053, 501] on img at bounding box center [1048, 495] width 21 height 15
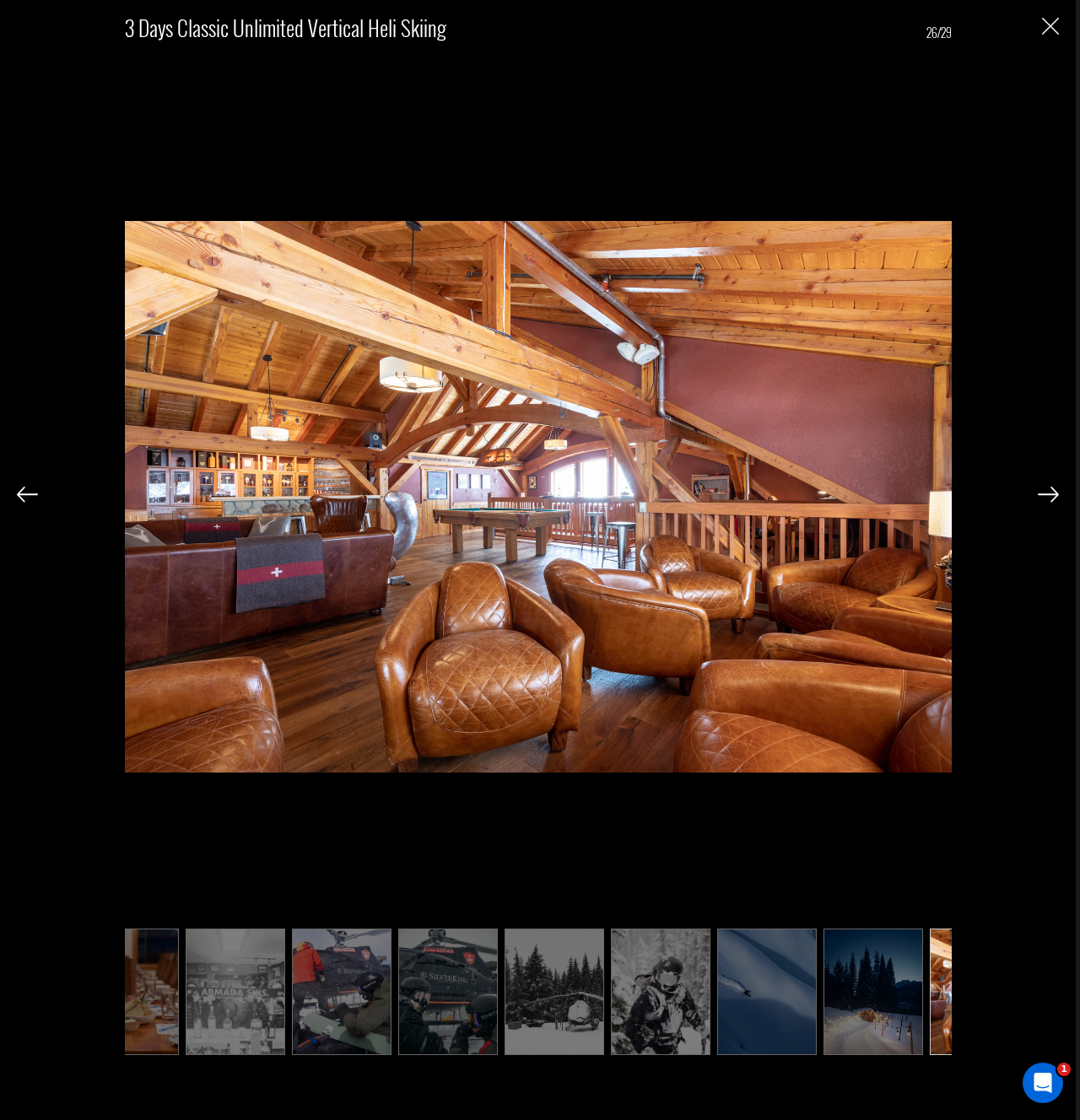
click at [1053, 501] on img at bounding box center [1048, 495] width 21 height 15
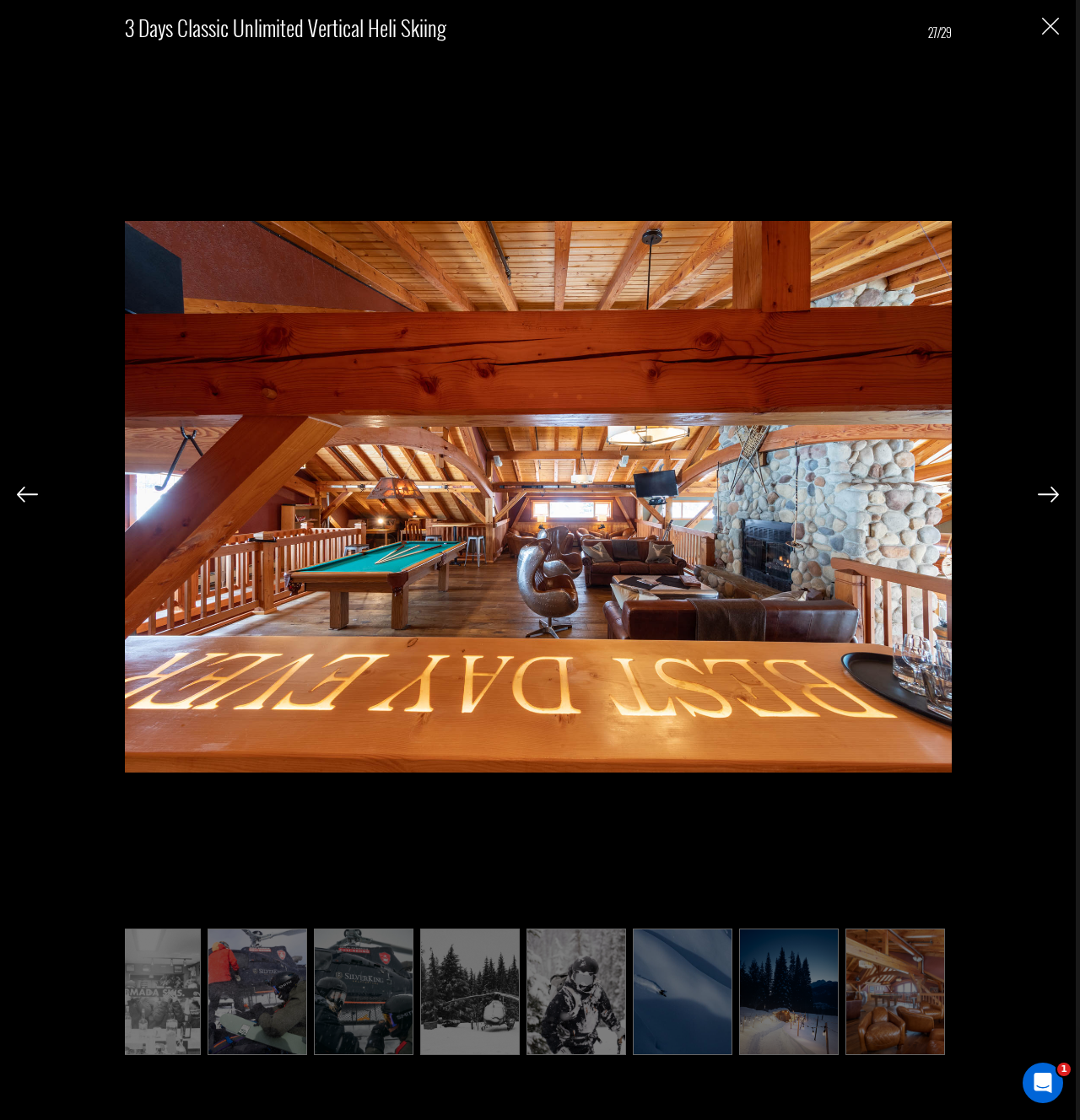
click at [1053, 501] on img at bounding box center [1048, 495] width 21 height 15
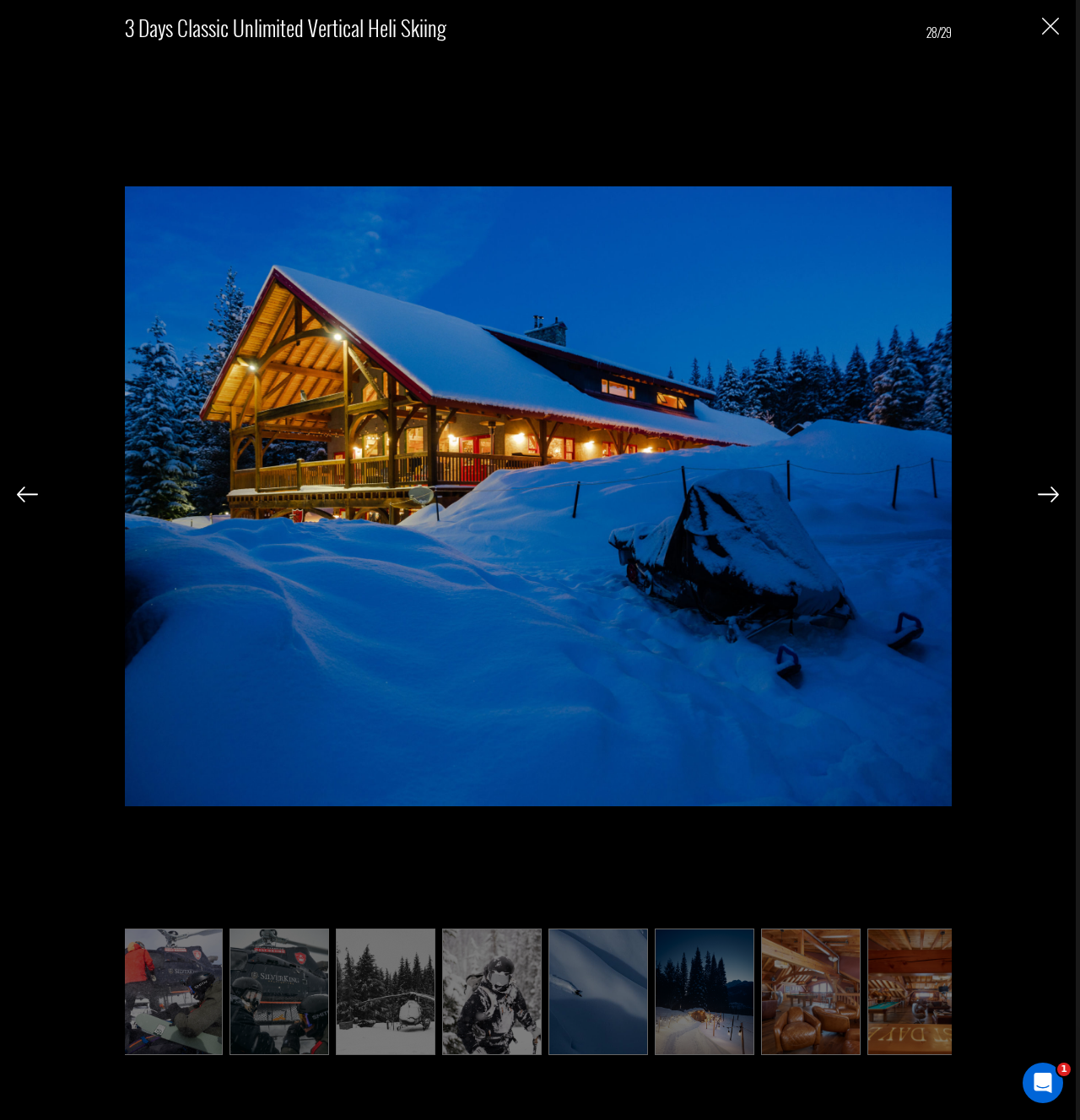
click at [1053, 501] on img at bounding box center [1048, 495] width 21 height 15
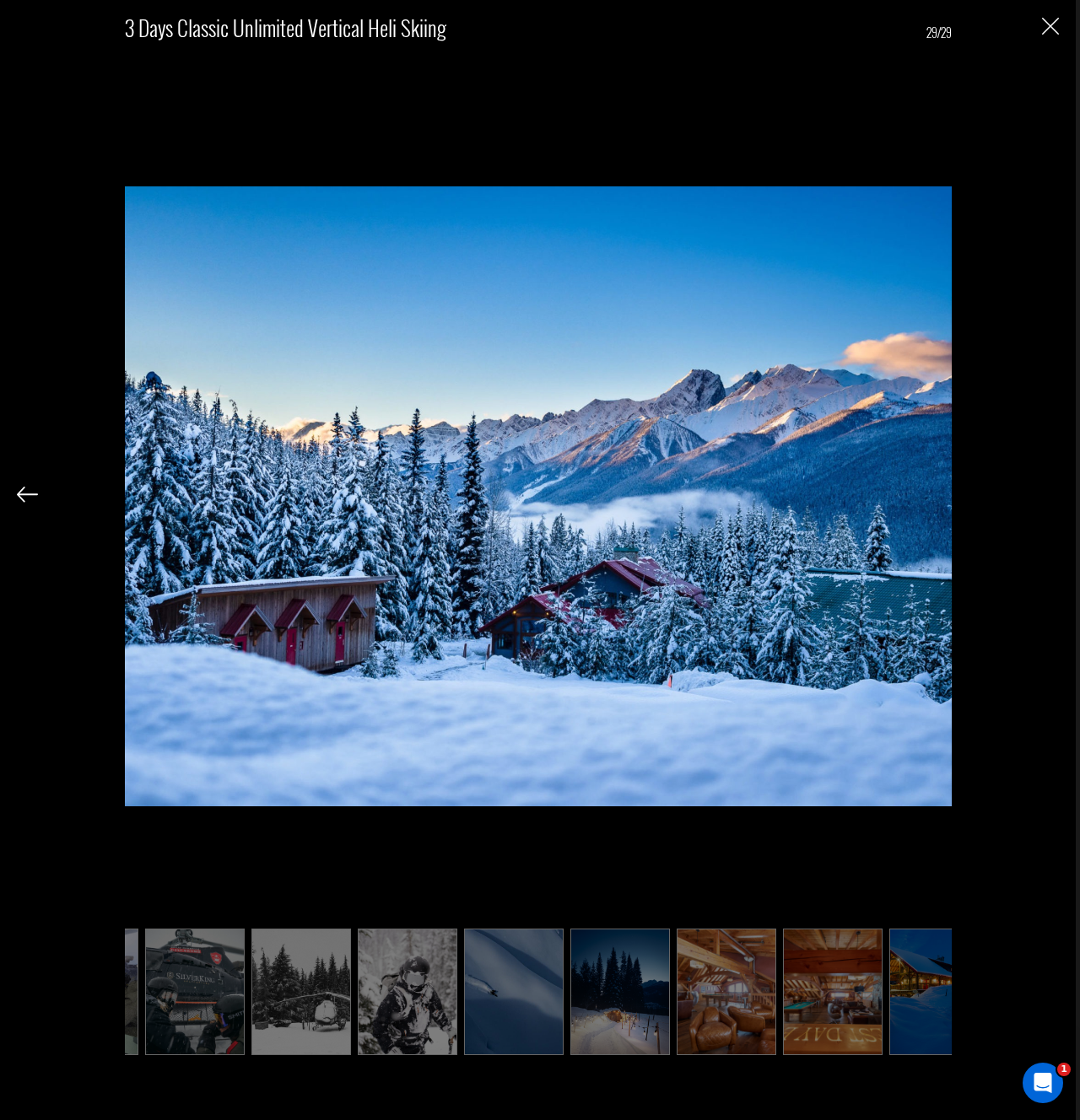
scroll to position [0, 2109]
click at [1053, 501] on div "3 Days Classic Unlimited Vertical Heli Skiing 29/29" at bounding box center [538, 532] width 1042 height 1064
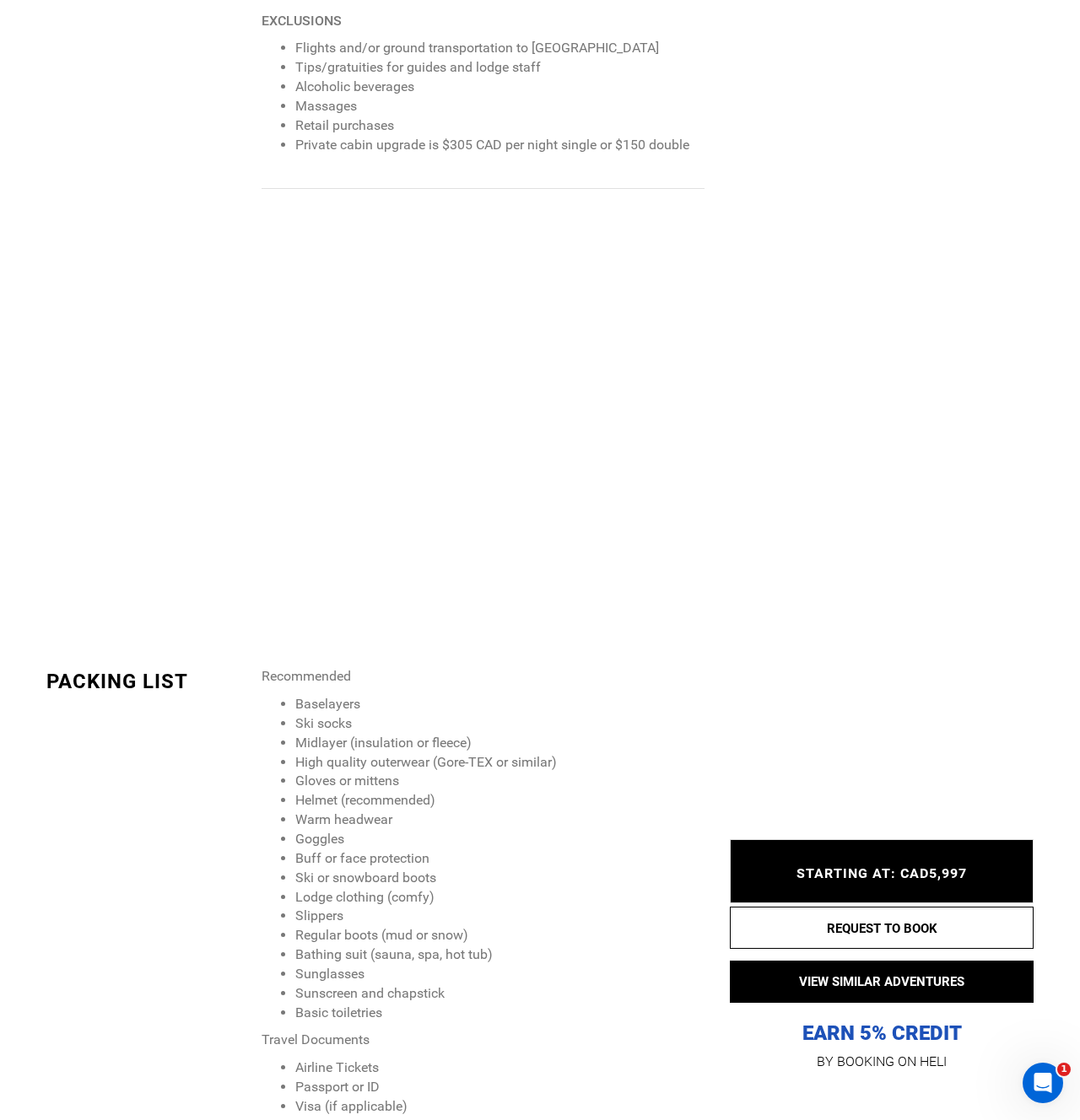
scroll to position [2260, 0]
